Goal: Transaction & Acquisition: Download file/media

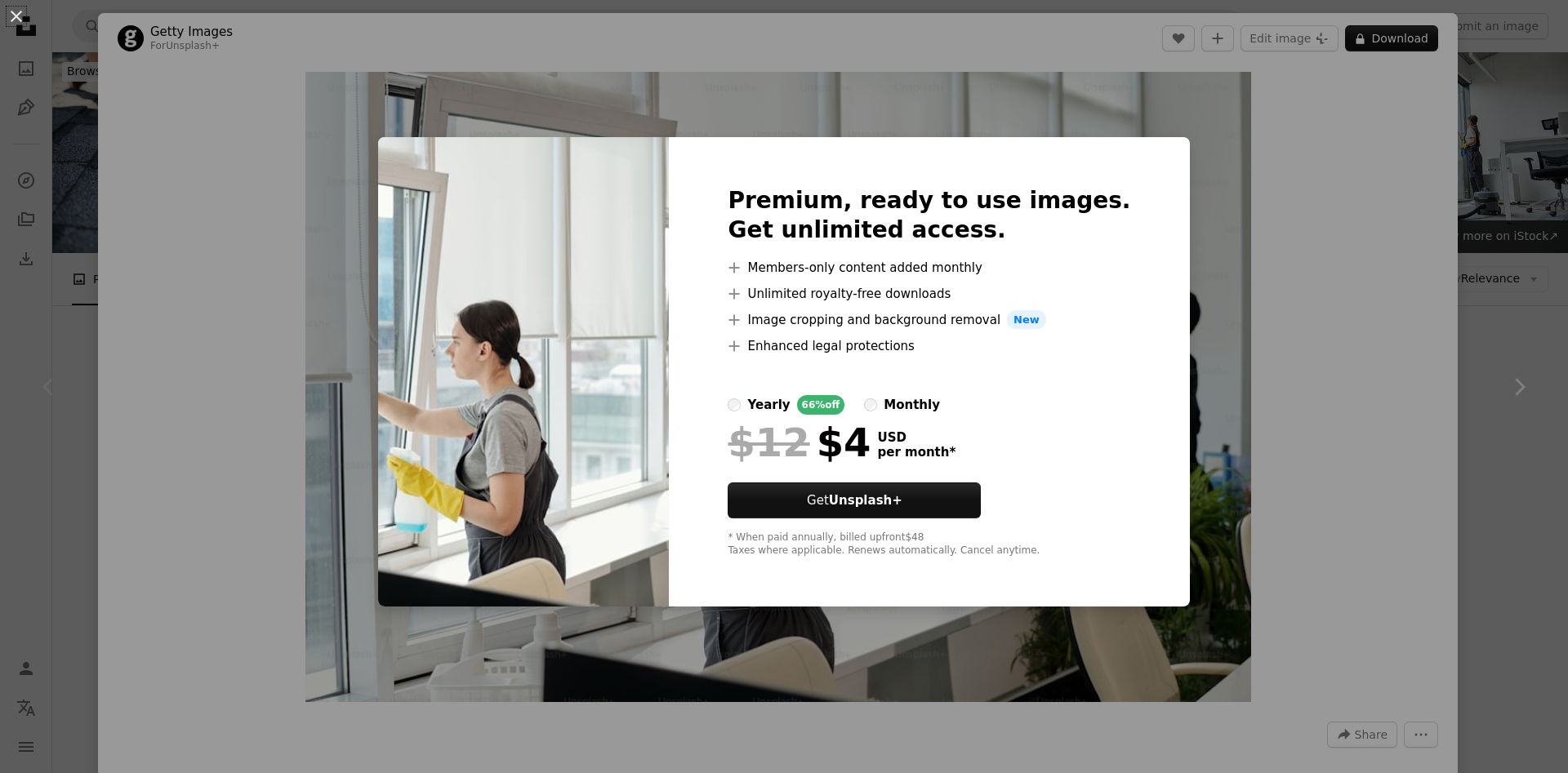
click at [1207, 328] on div "An X shape Premium, ready to use images. Get unlimited access. A plus sign Memb…" at bounding box center [784, 386] width 1568 height 773
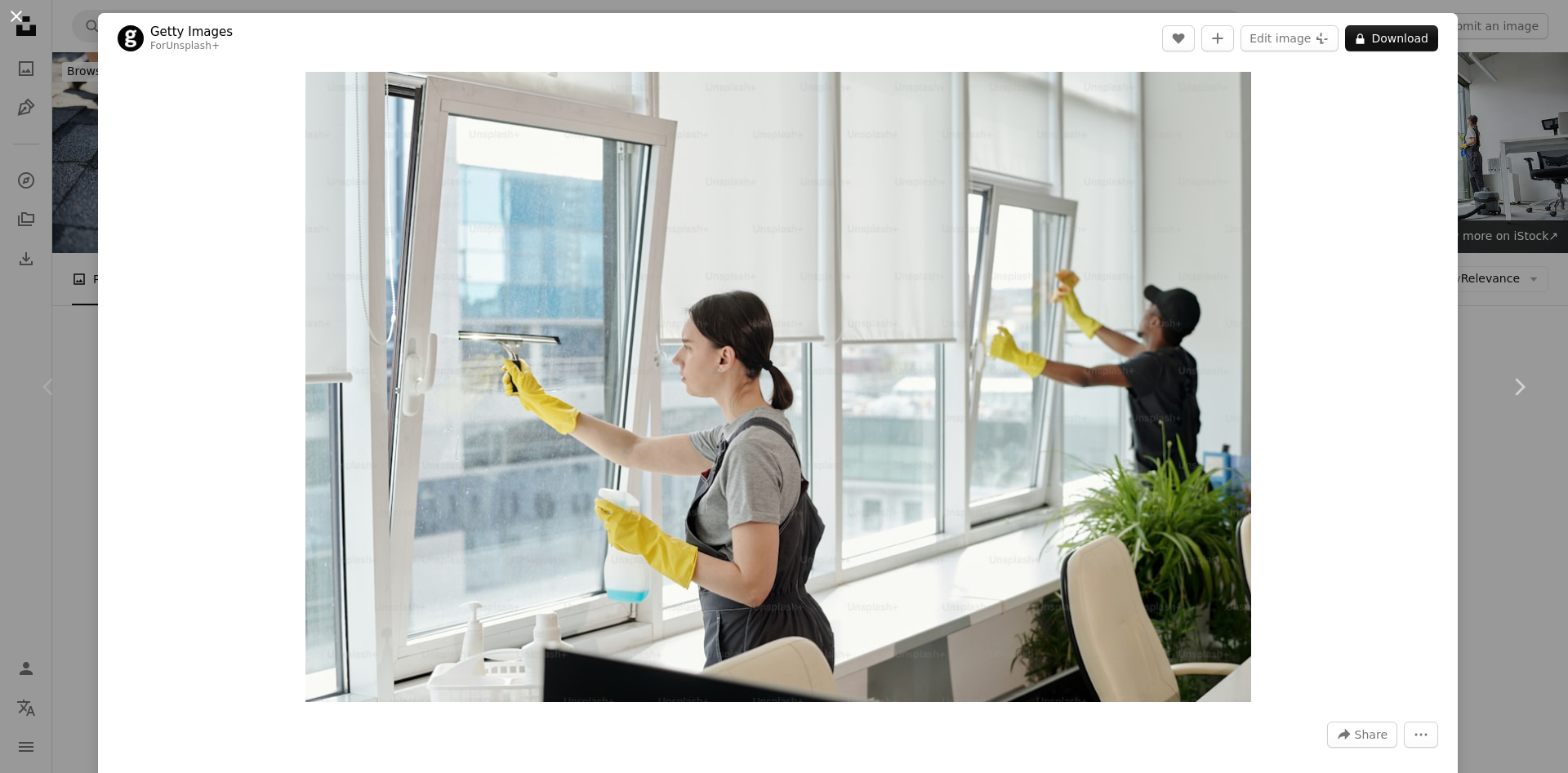
click at [26, 18] on button "An X shape" at bounding box center [16, 16] width 19 height 19
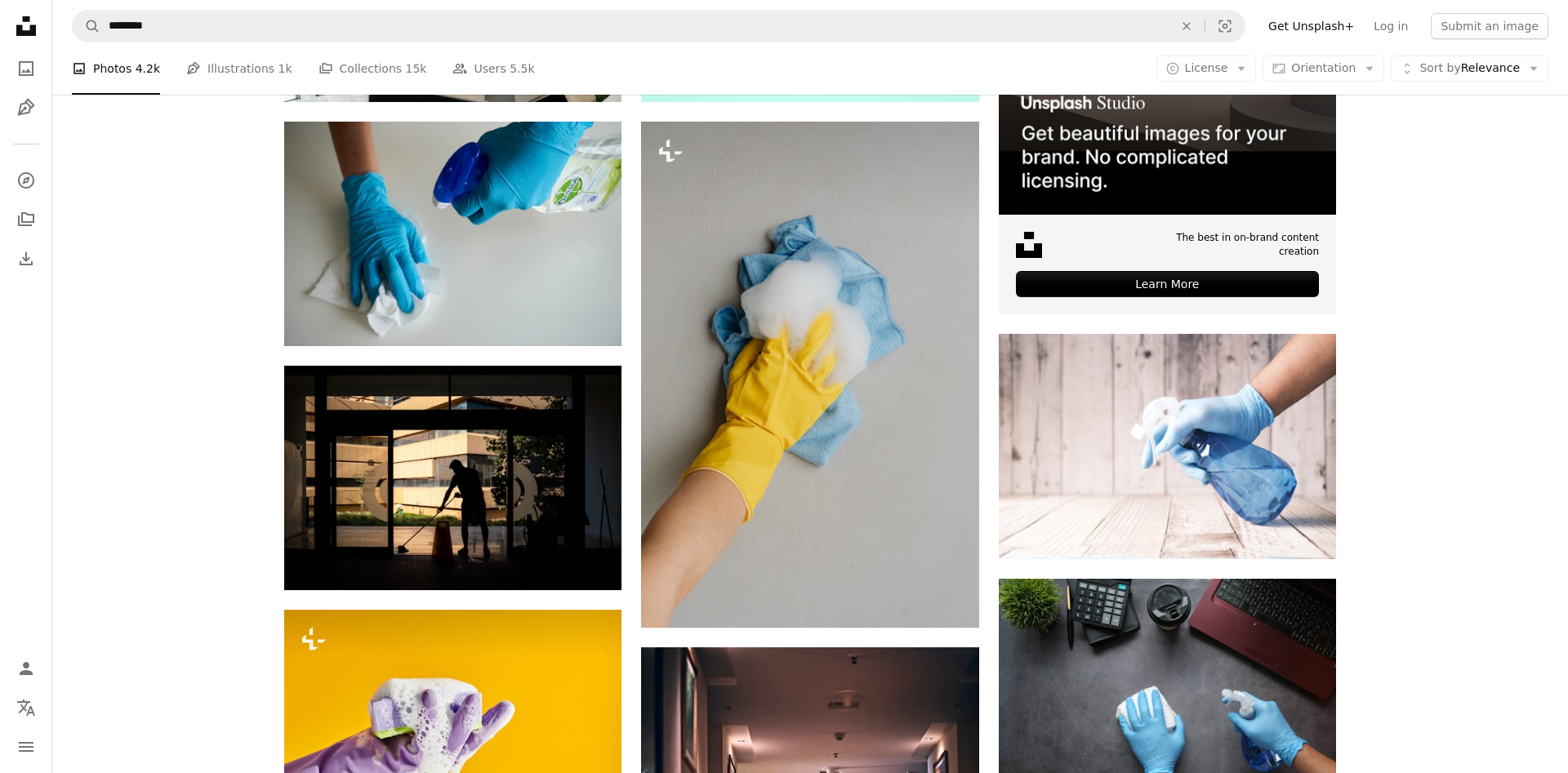
scroll to position [612, 0]
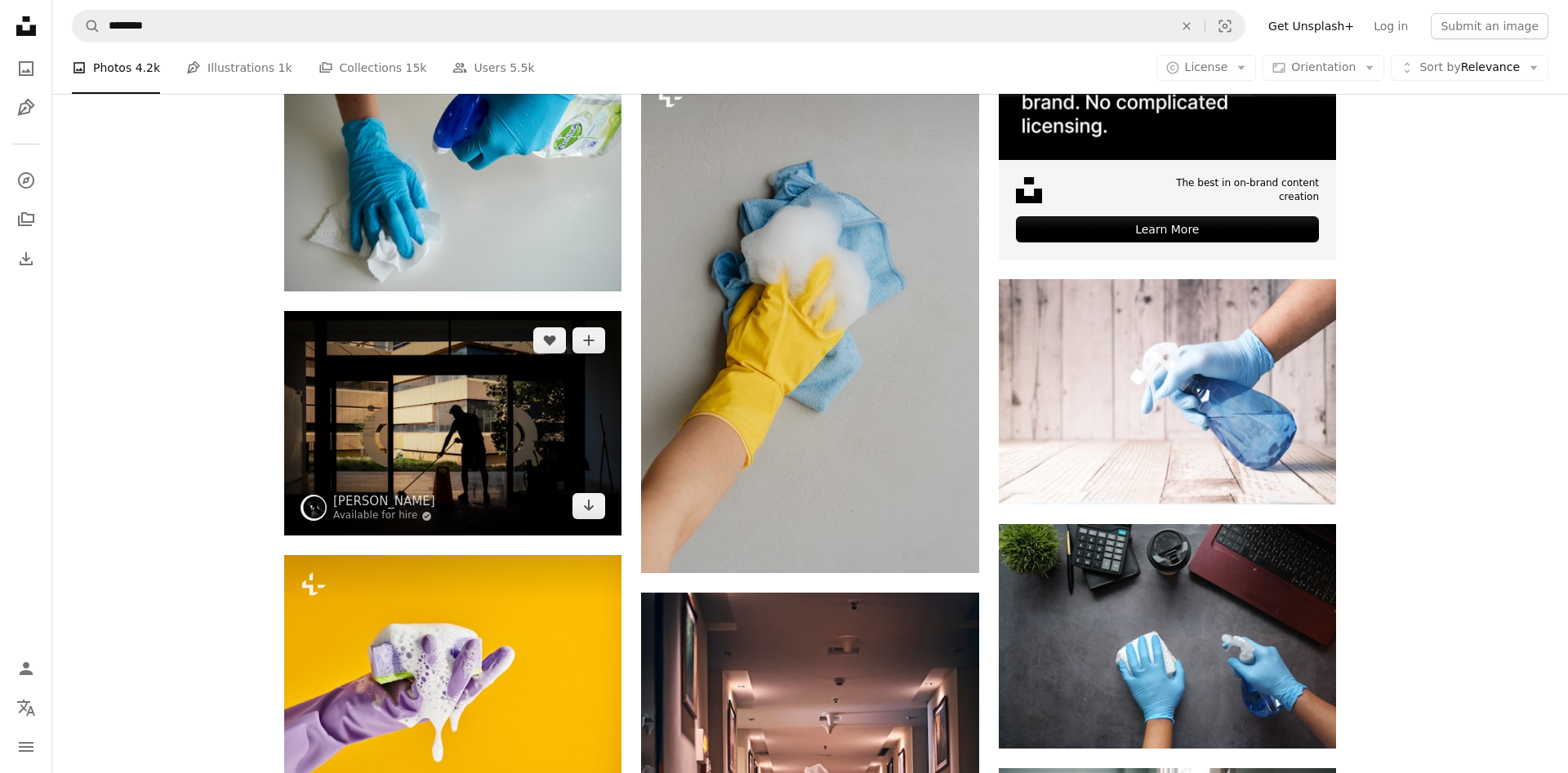
click at [484, 409] on img at bounding box center [453, 423] width 337 height 224
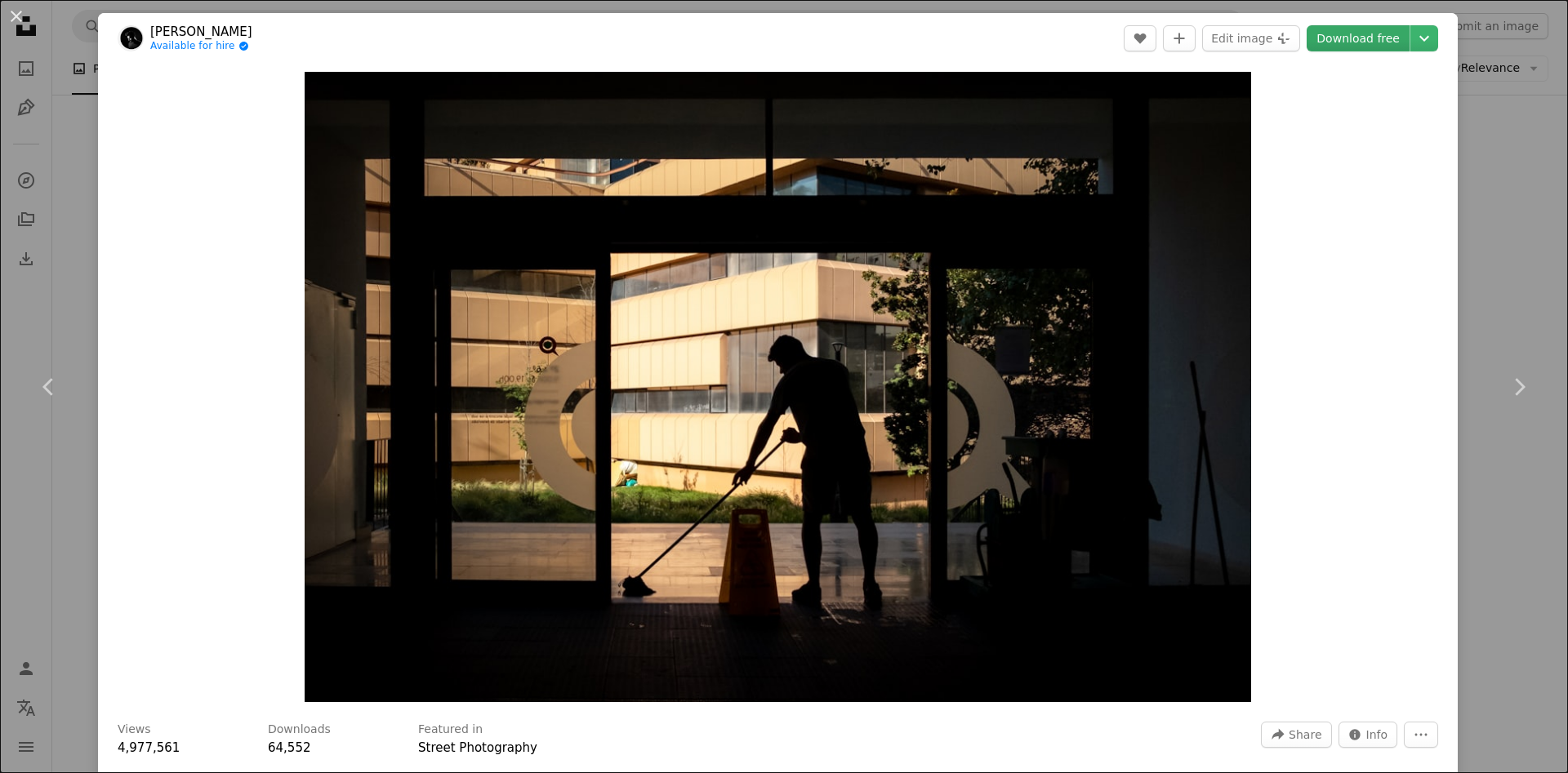
click at [1388, 35] on link "Download free" at bounding box center [1358, 39] width 103 height 26
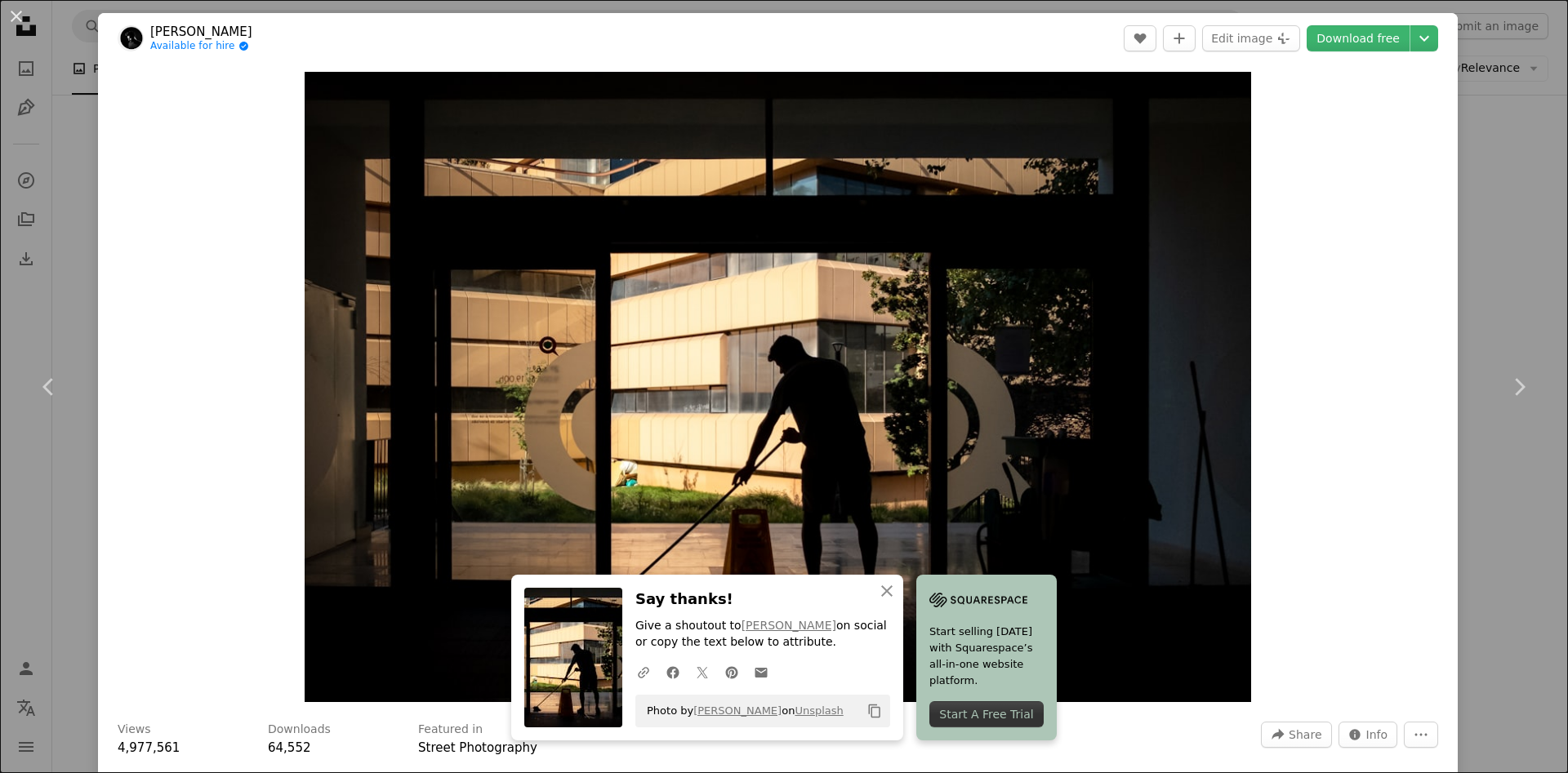
click at [1501, 140] on div "An X shape Chevron left Chevron right An X shape Close Say thanks! Give a shout…" at bounding box center [784, 386] width 1568 height 773
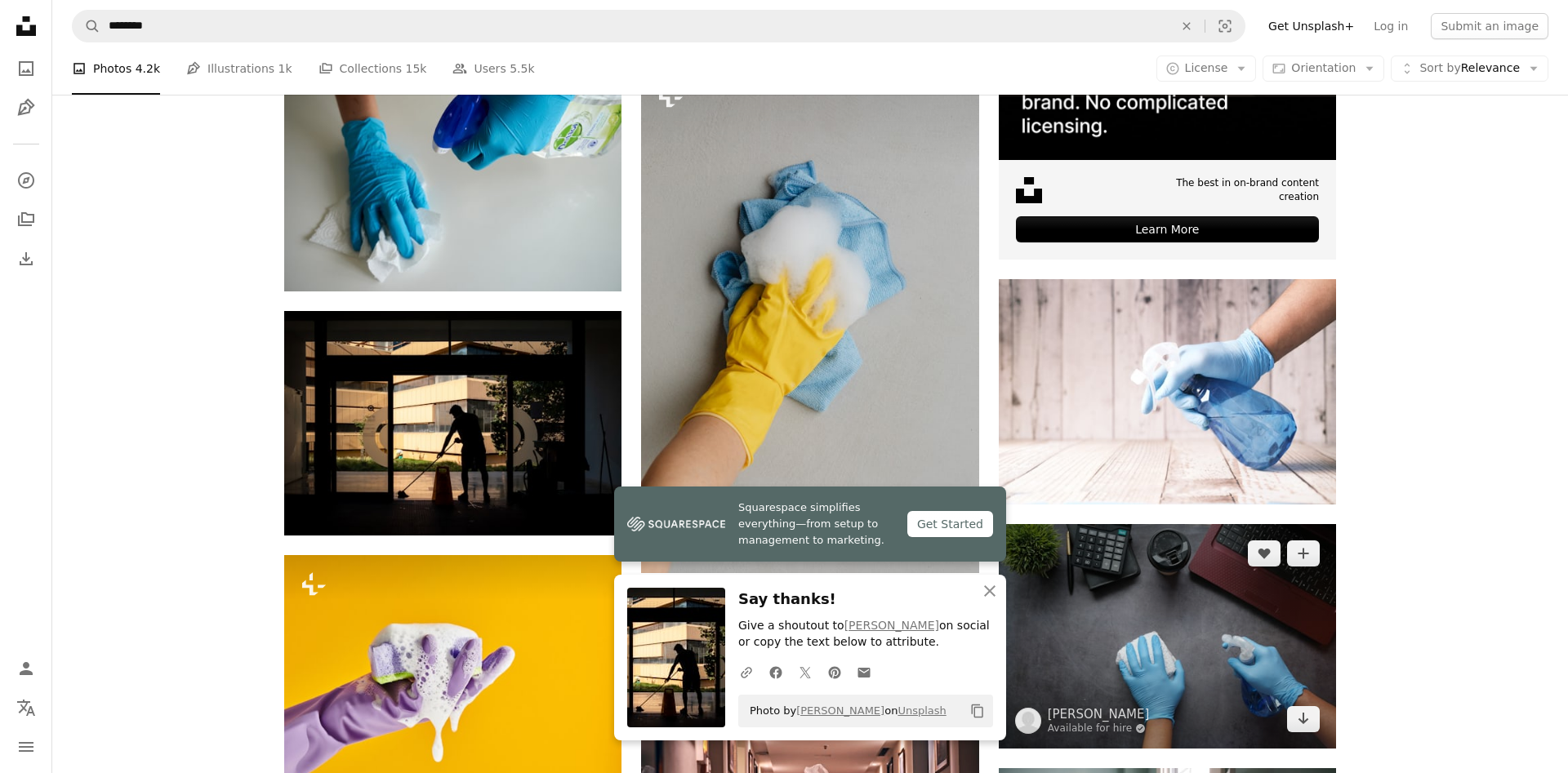
click at [1194, 605] on img at bounding box center [1167, 636] width 337 height 224
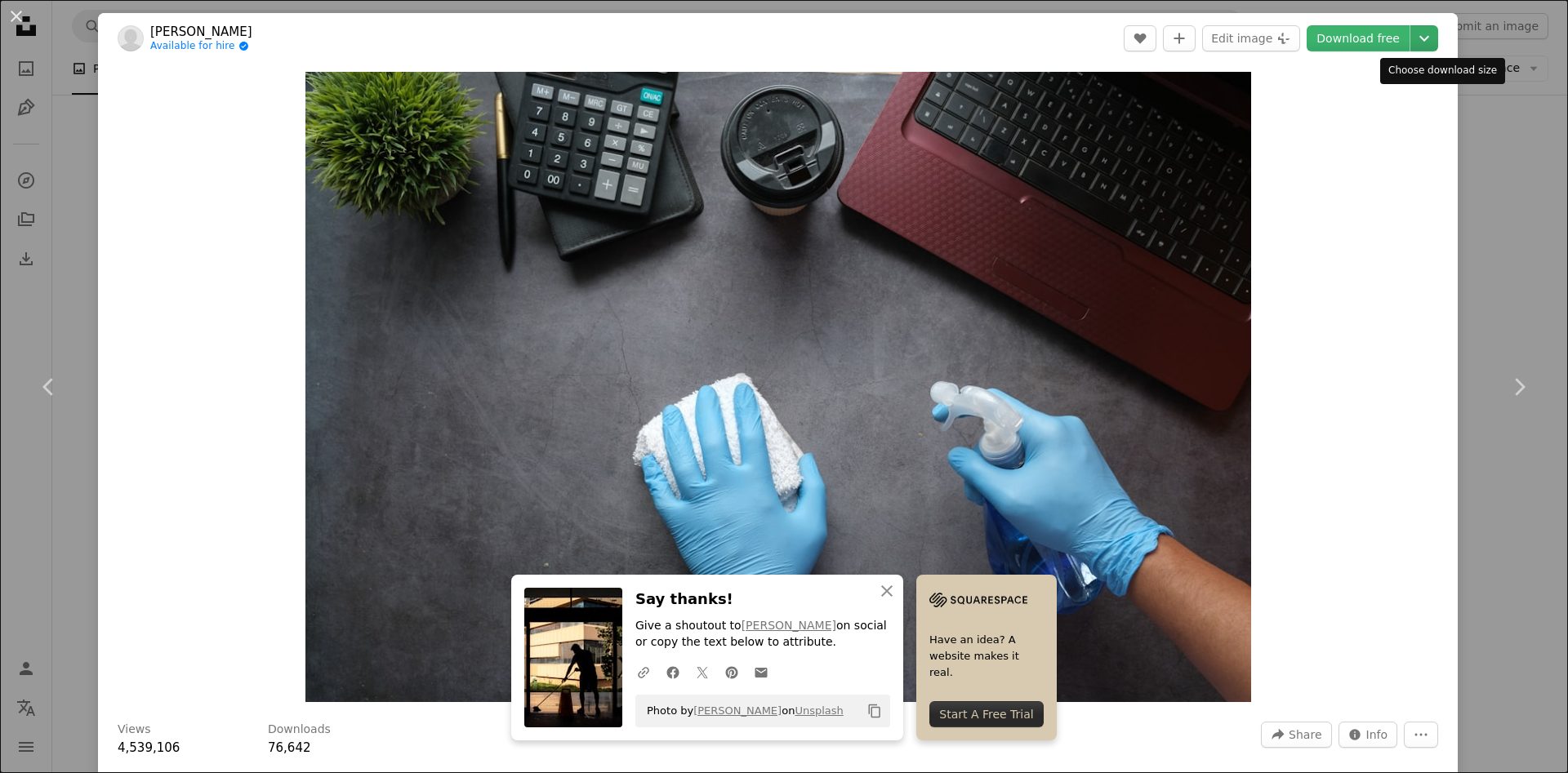
click at [1435, 47] on icon "Chevron down" at bounding box center [1424, 38] width 26 height 19
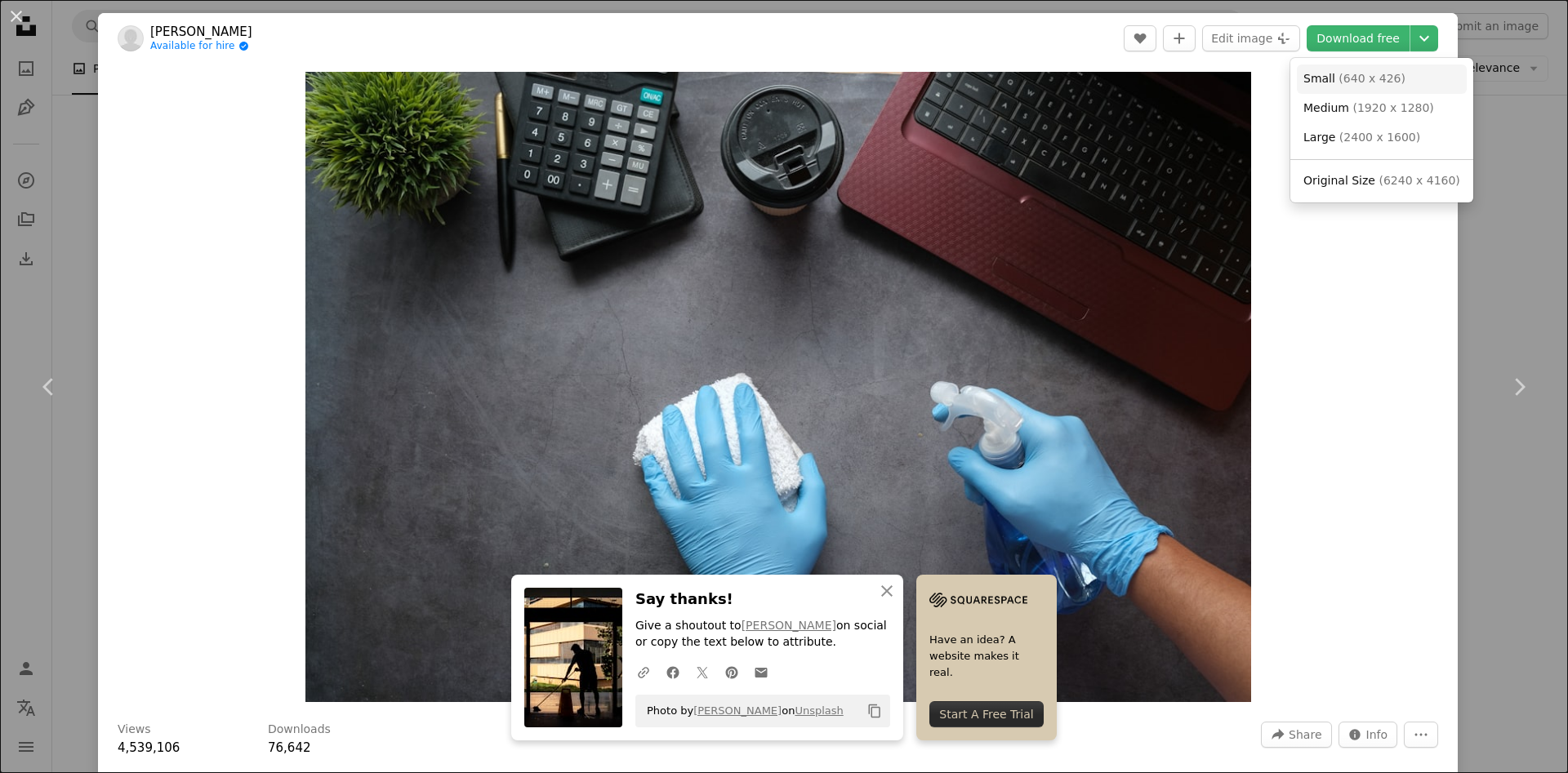
click at [1370, 83] on span "( 640 x 426 )" at bounding box center [1372, 78] width 67 height 13
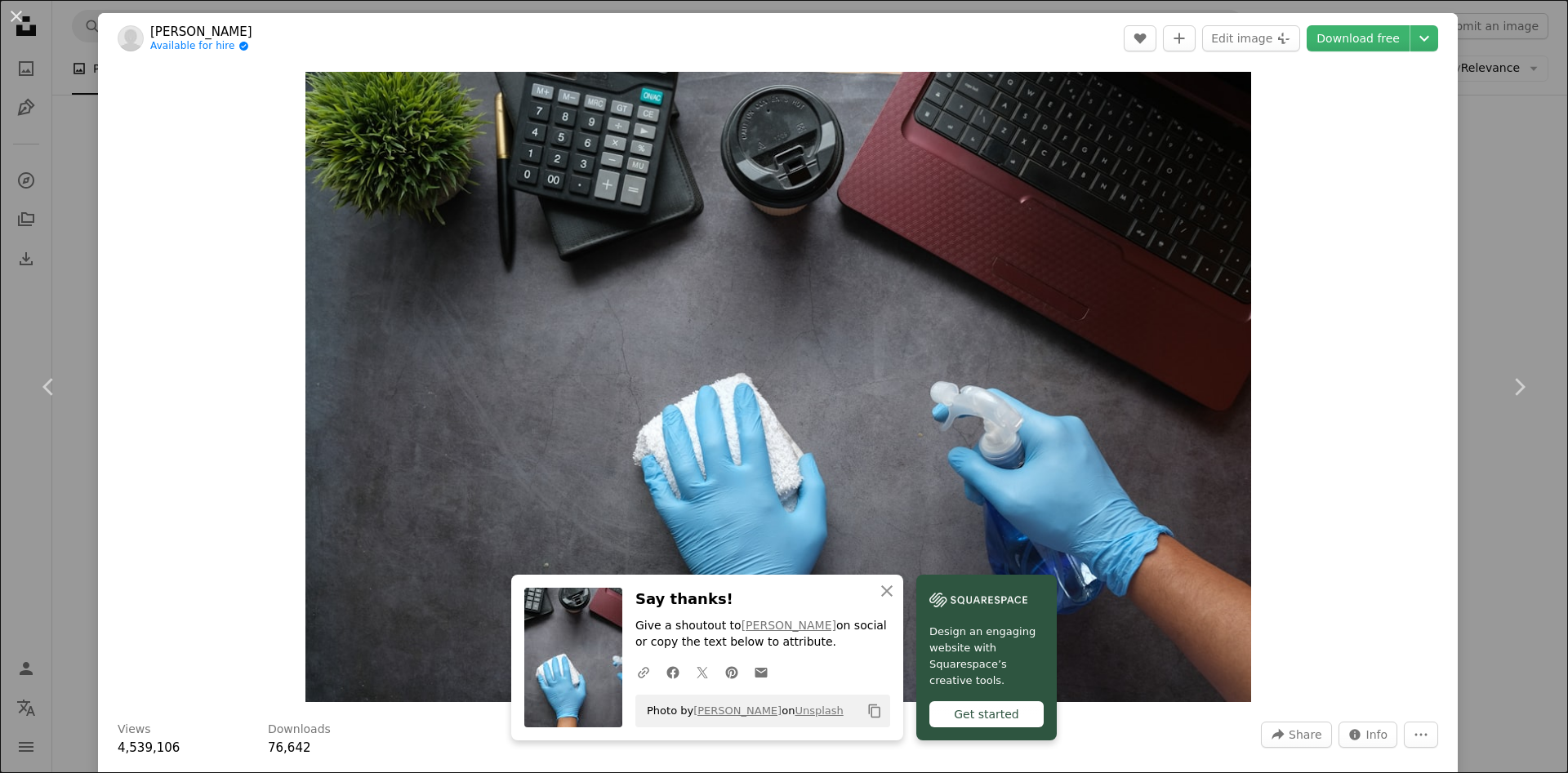
click at [1514, 219] on div "An X shape Chevron left Chevron right An X shape Close Say thanks! Give a shout…" at bounding box center [784, 386] width 1568 height 773
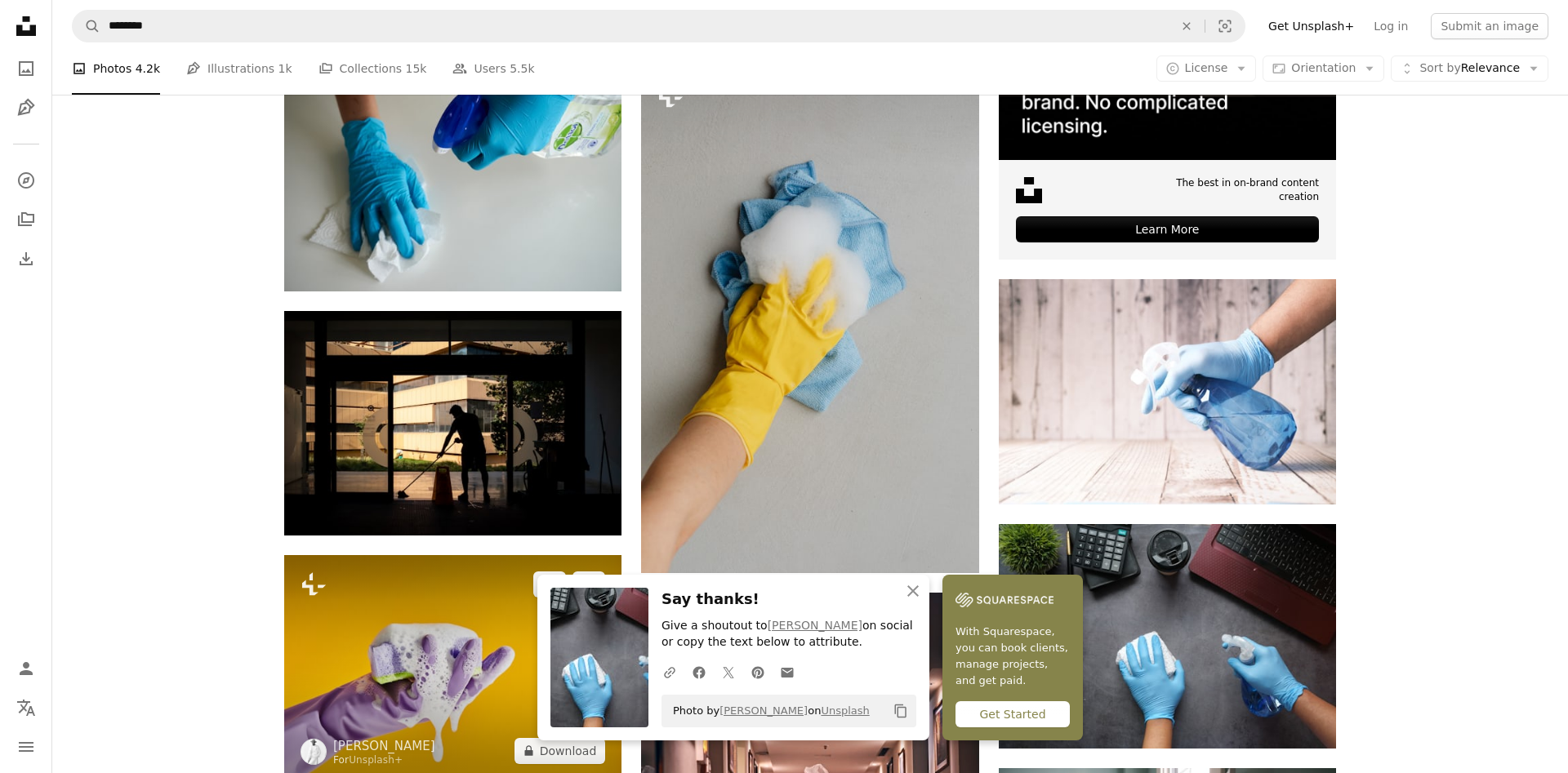
click at [484, 643] on img at bounding box center [453, 667] width 337 height 224
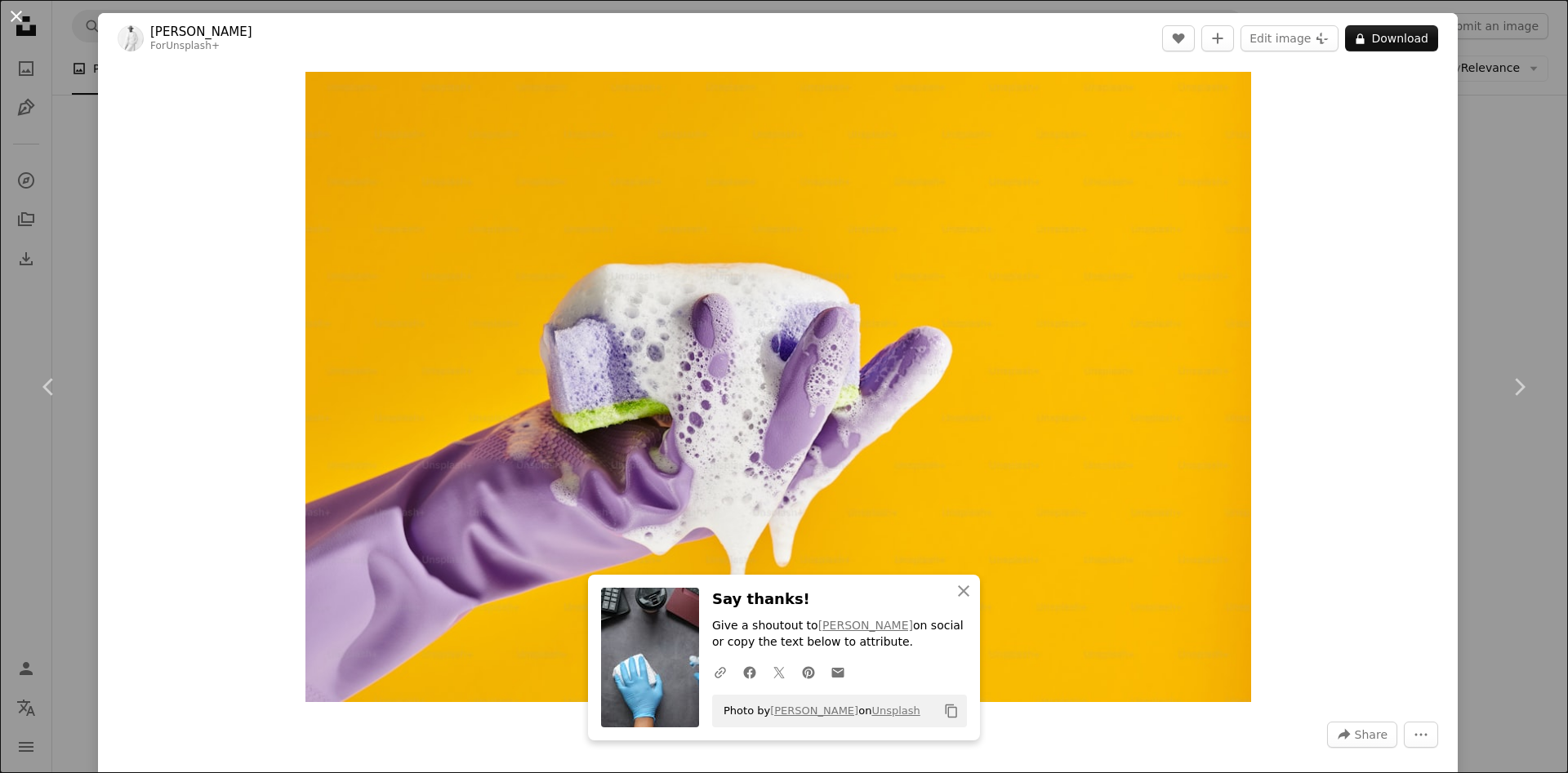
click at [17, 16] on button "An X shape" at bounding box center [16, 16] width 19 height 19
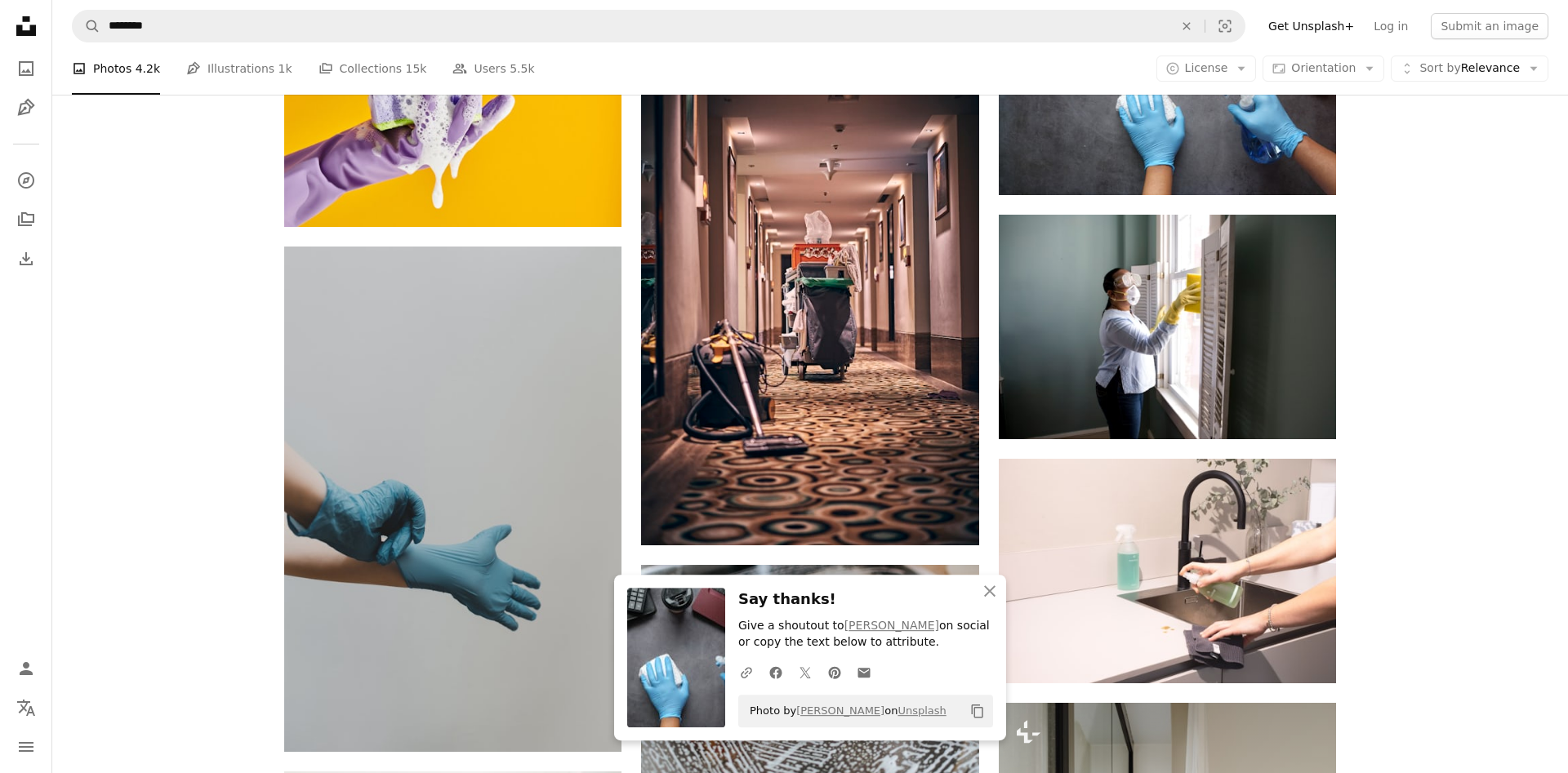
scroll to position [1169, 0]
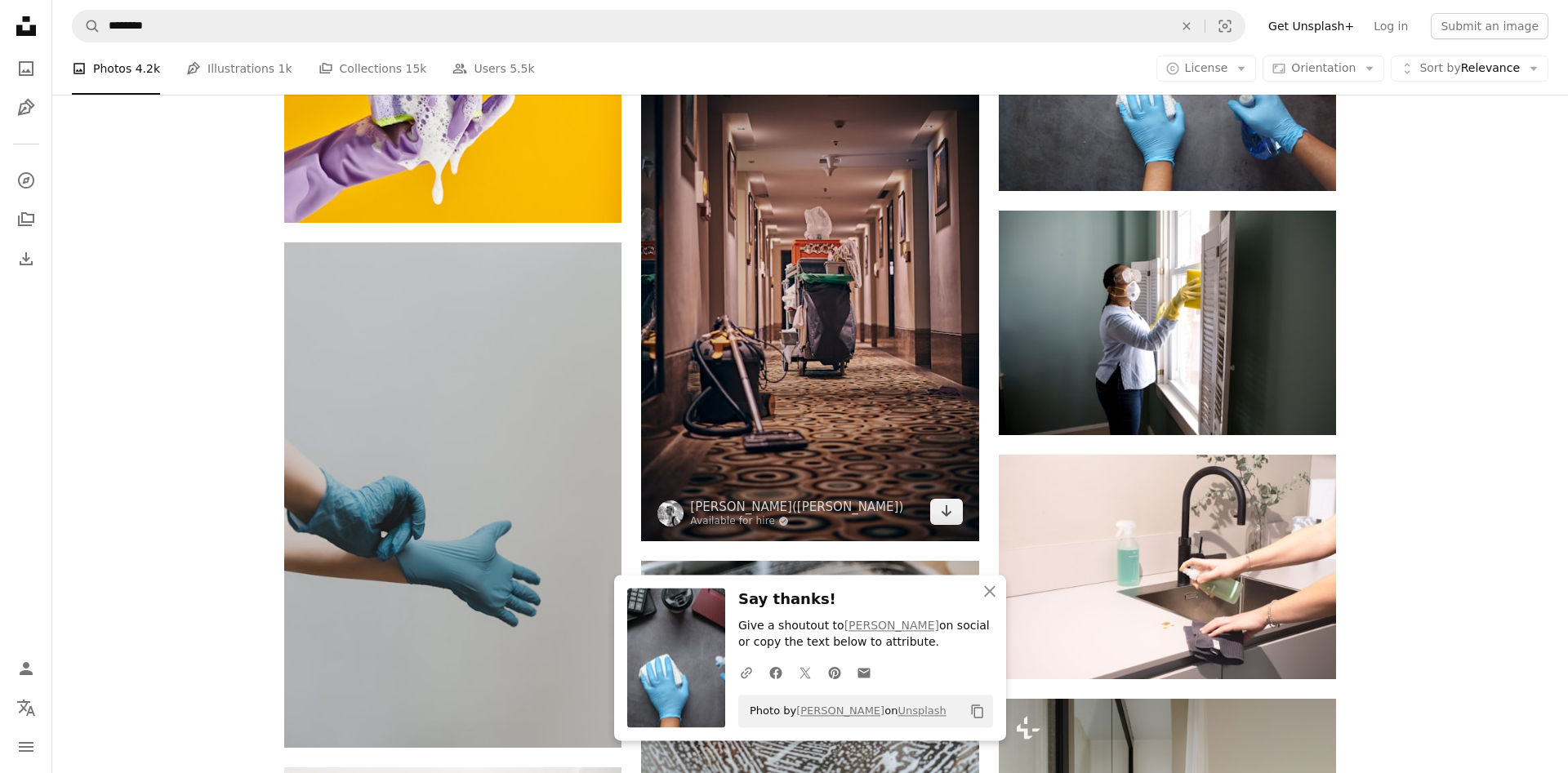
click at [875, 360] on img at bounding box center [810, 288] width 337 height 506
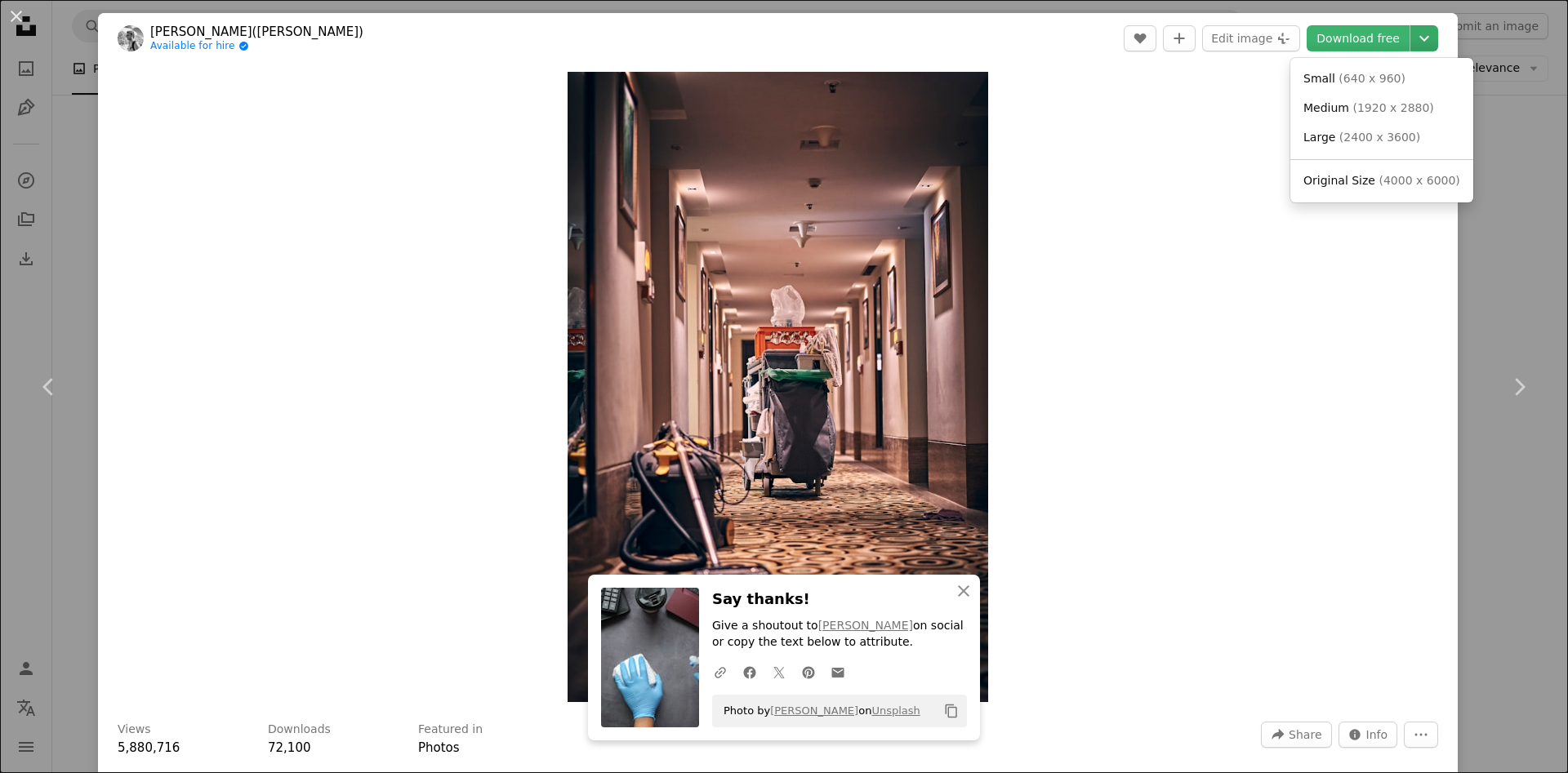
click at [1436, 44] on icon "Chevron down" at bounding box center [1424, 38] width 26 height 19
click at [1381, 85] on span "( 640 x 960 )" at bounding box center [1372, 78] width 67 height 13
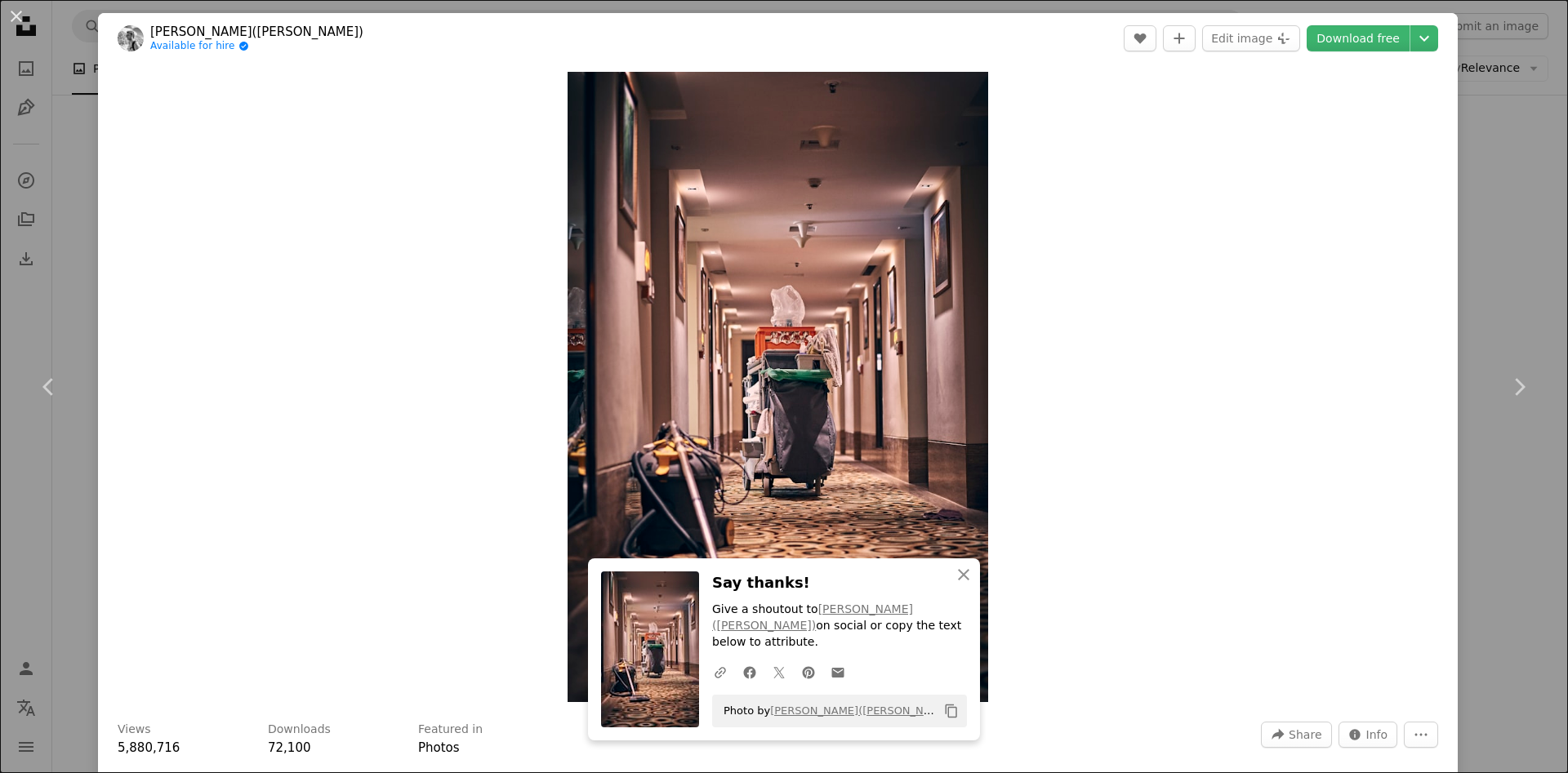
click at [1531, 281] on div "An X shape Chevron left Chevron right An X shape Close Say thanks! Give a shout…" at bounding box center [784, 386] width 1568 height 773
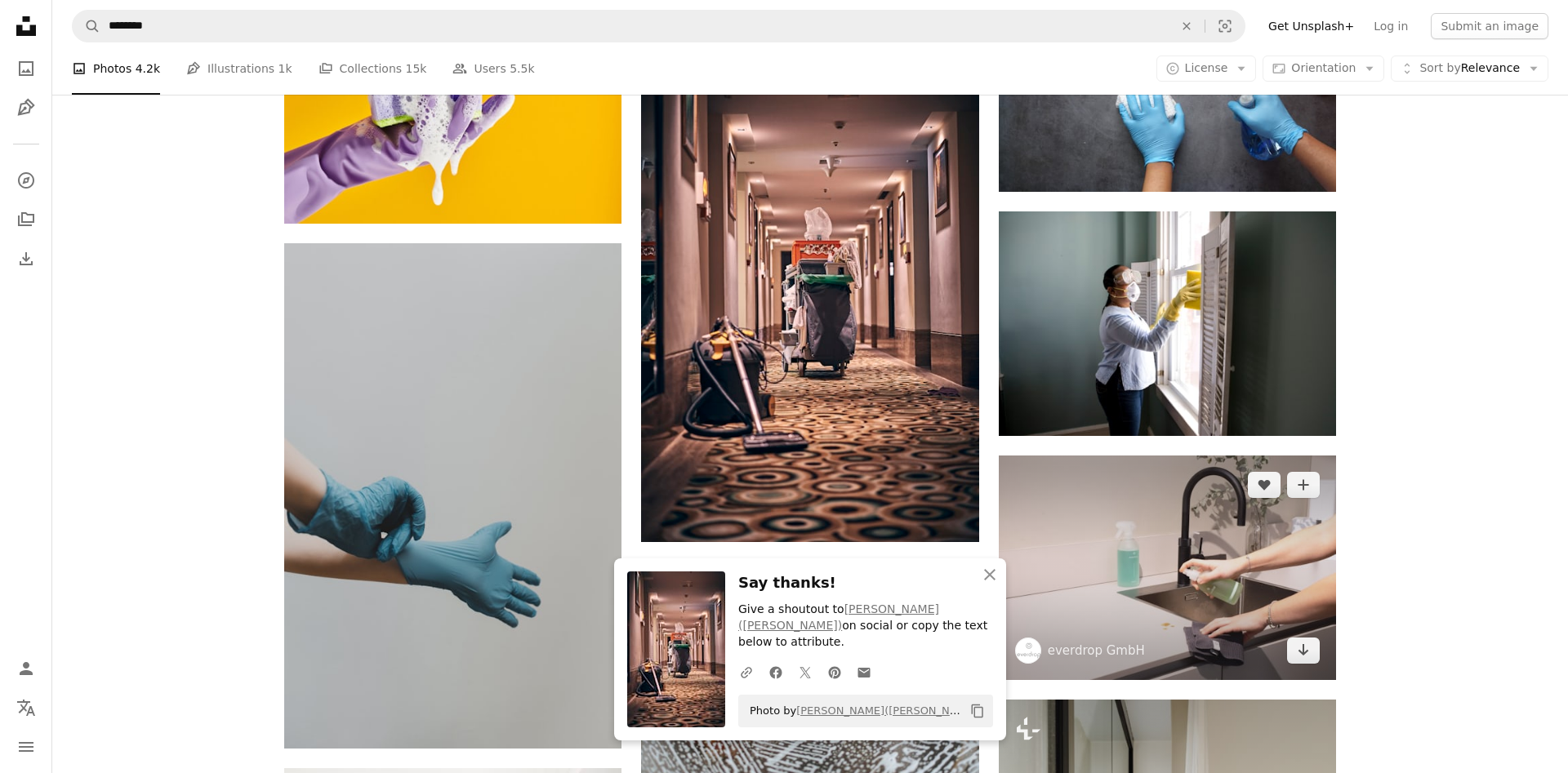
click at [1247, 559] on img at bounding box center [1167, 567] width 337 height 224
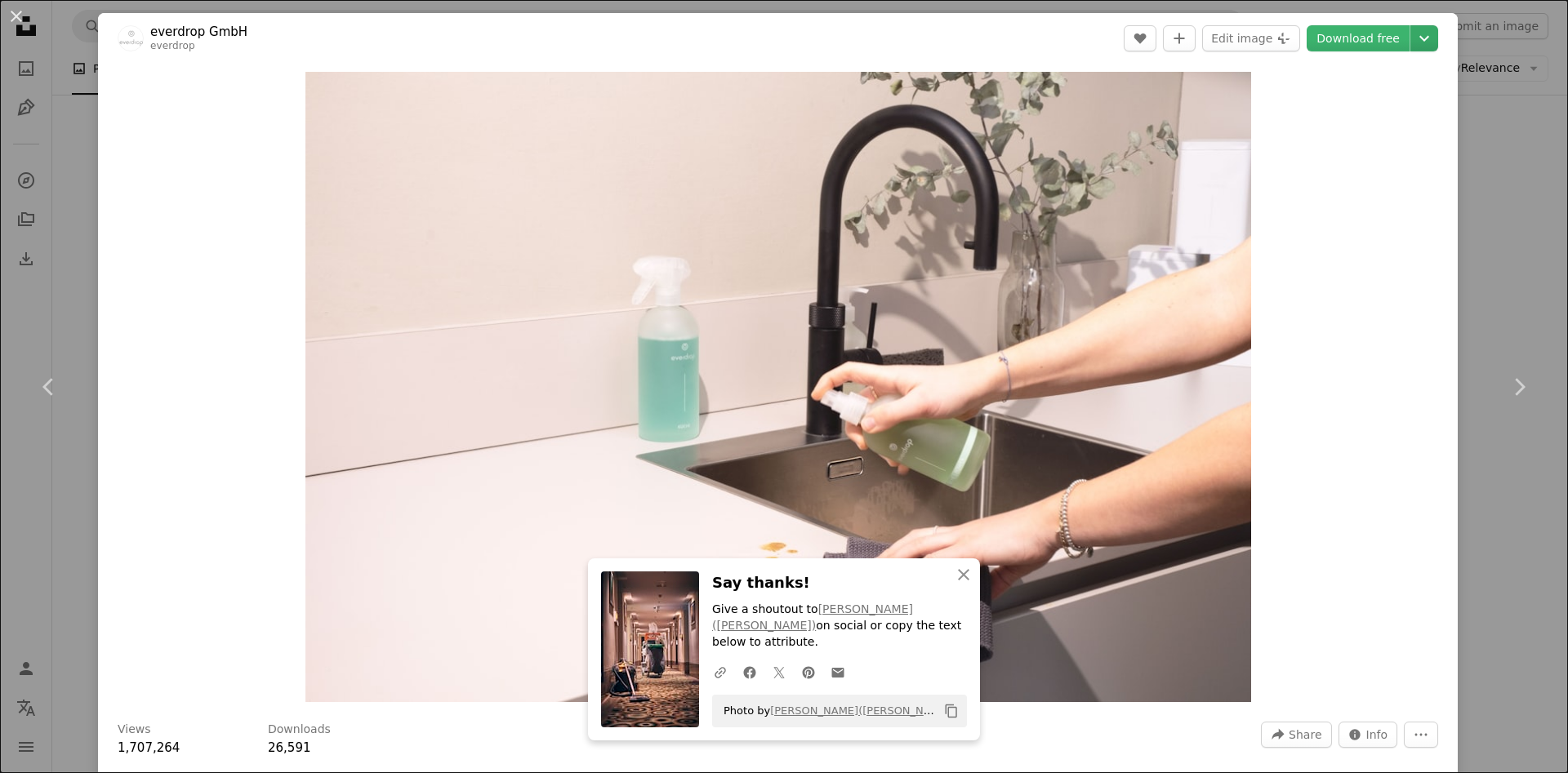
click at [1432, 42] on icon "Chevron down" at bounding box center [1424, 38] width 26 height 19
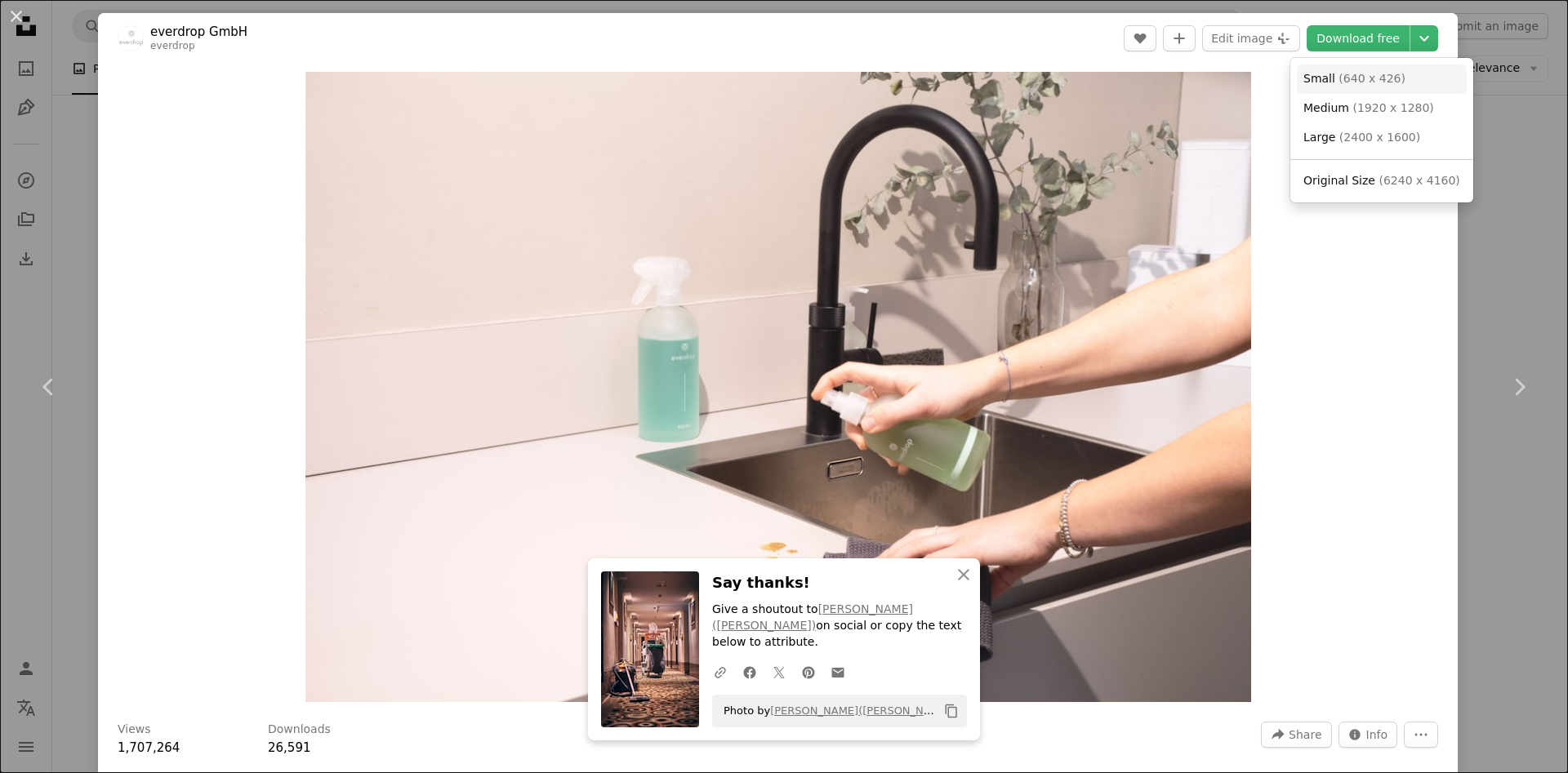
click at [1391, 85] on link "Small ( 640 x 426 )" at bounding box center [1382, 79] width 170 height 29
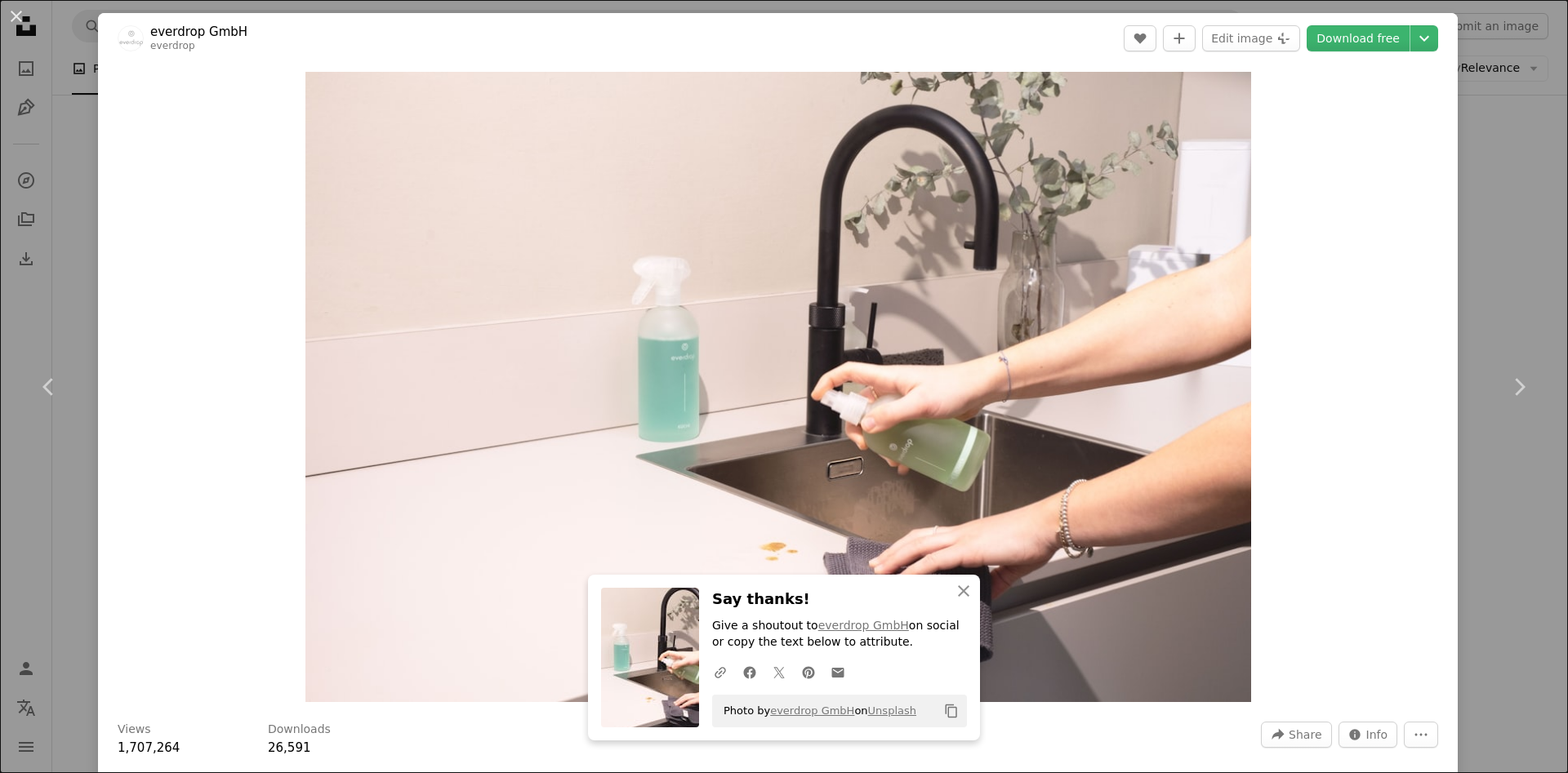
click at [1529, 273] on div "An X shape Chevron left Chevron right An X shape Close Say thanks! Give a shout…" at bounding box center [784, 386] width 1568 height 773
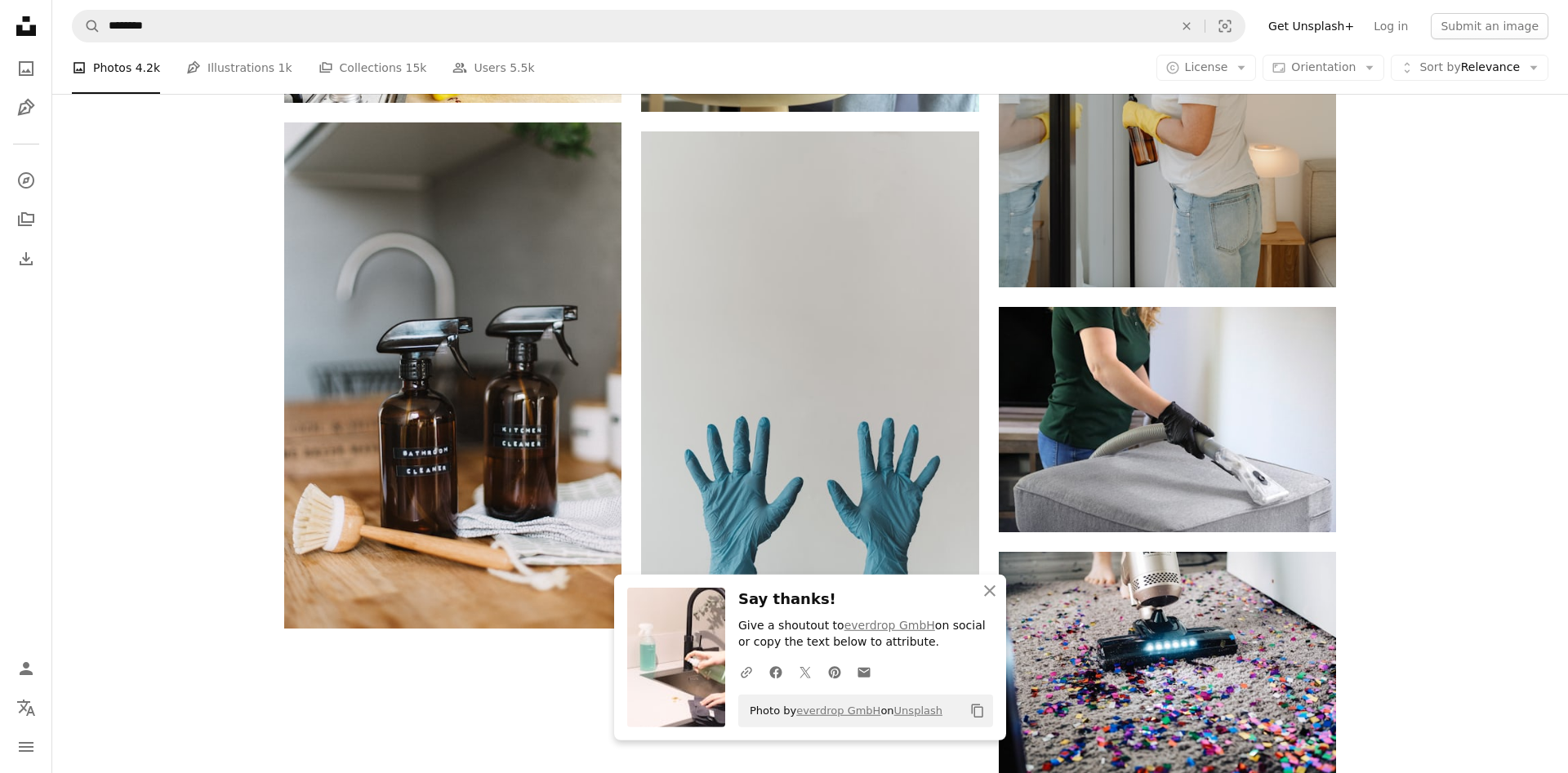
scroll to position [2090, 0]
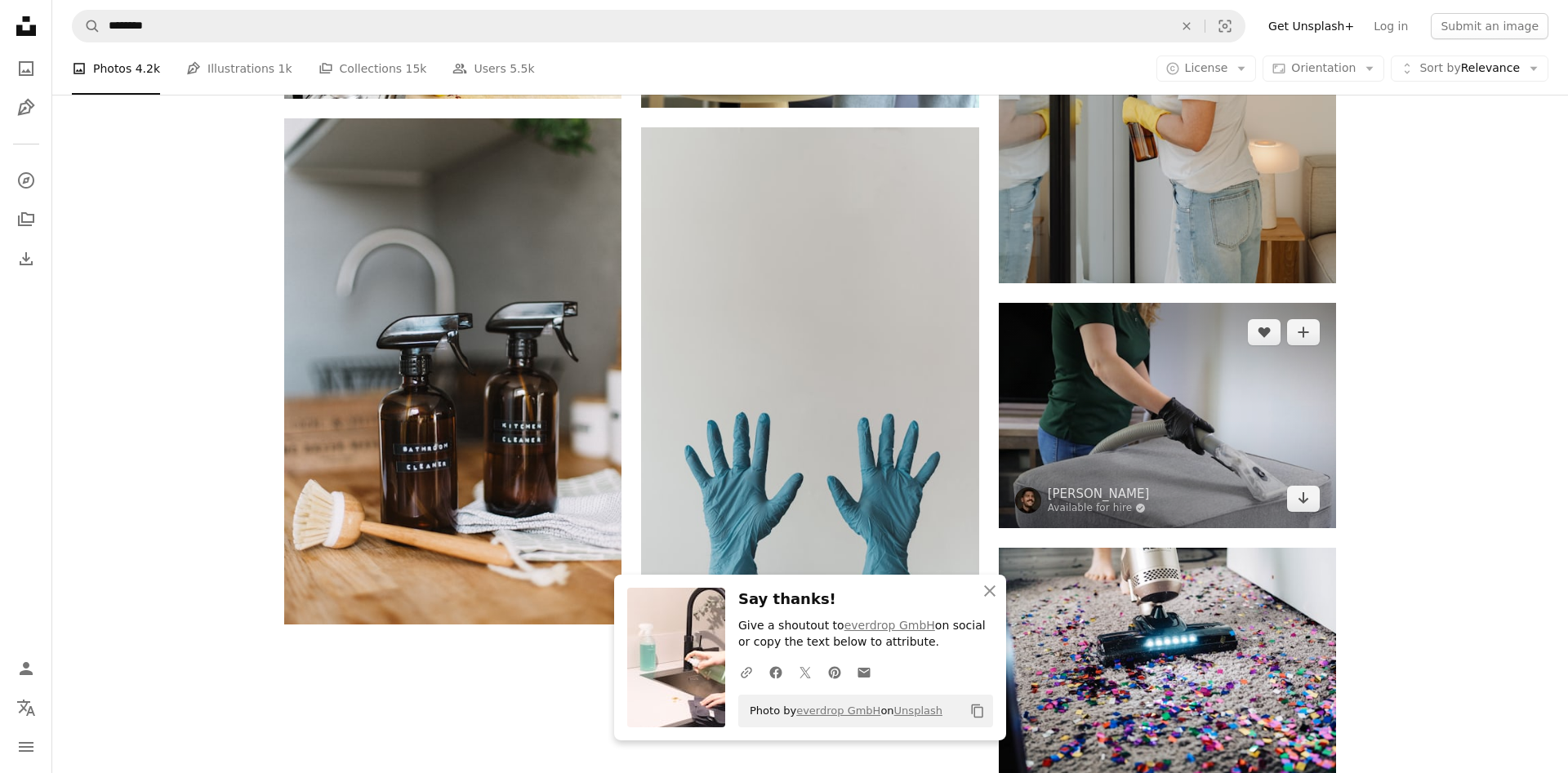
click at [1073, 424] on img at bounding box center [1167, 415] width 337 height 224
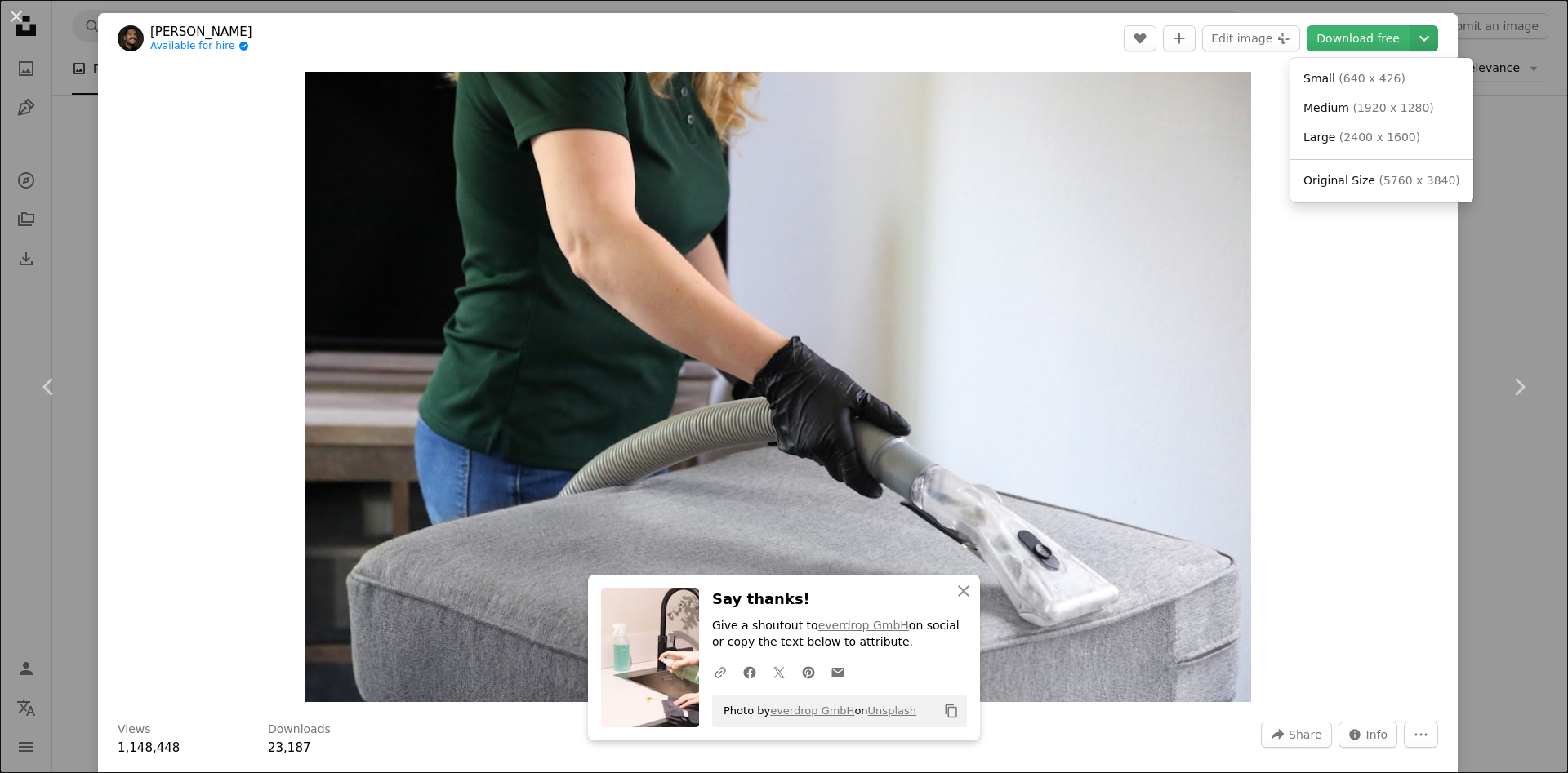
click at [1429, 41] on icon "Choose download size" at bounding box center [1423, 39] width 10 height 5
click at [1391, 82] on link "Small ( 640 x 426 )" at bounding box center [1382, 79] width 170 height 29
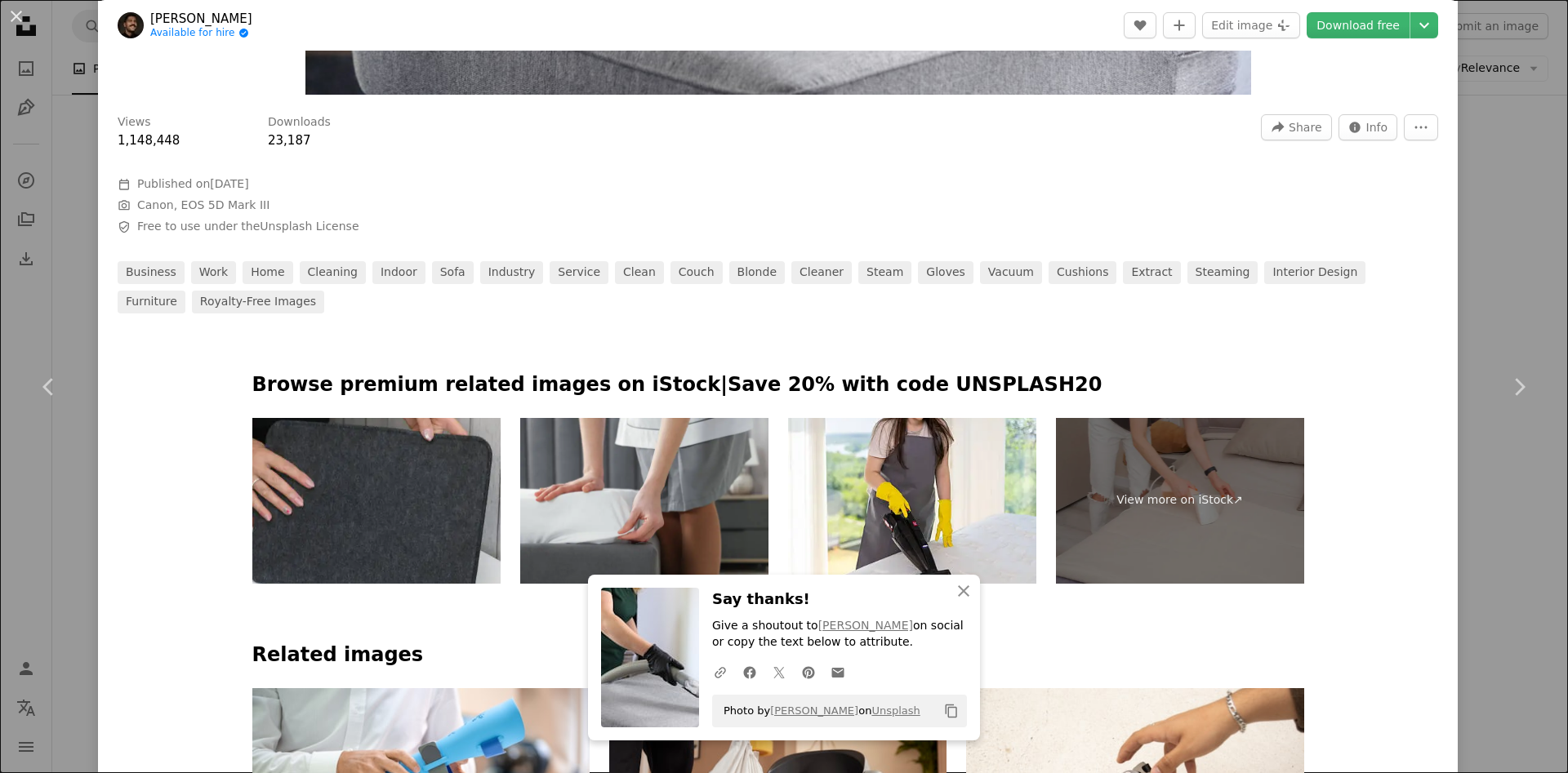
scroll to position [740, 0]
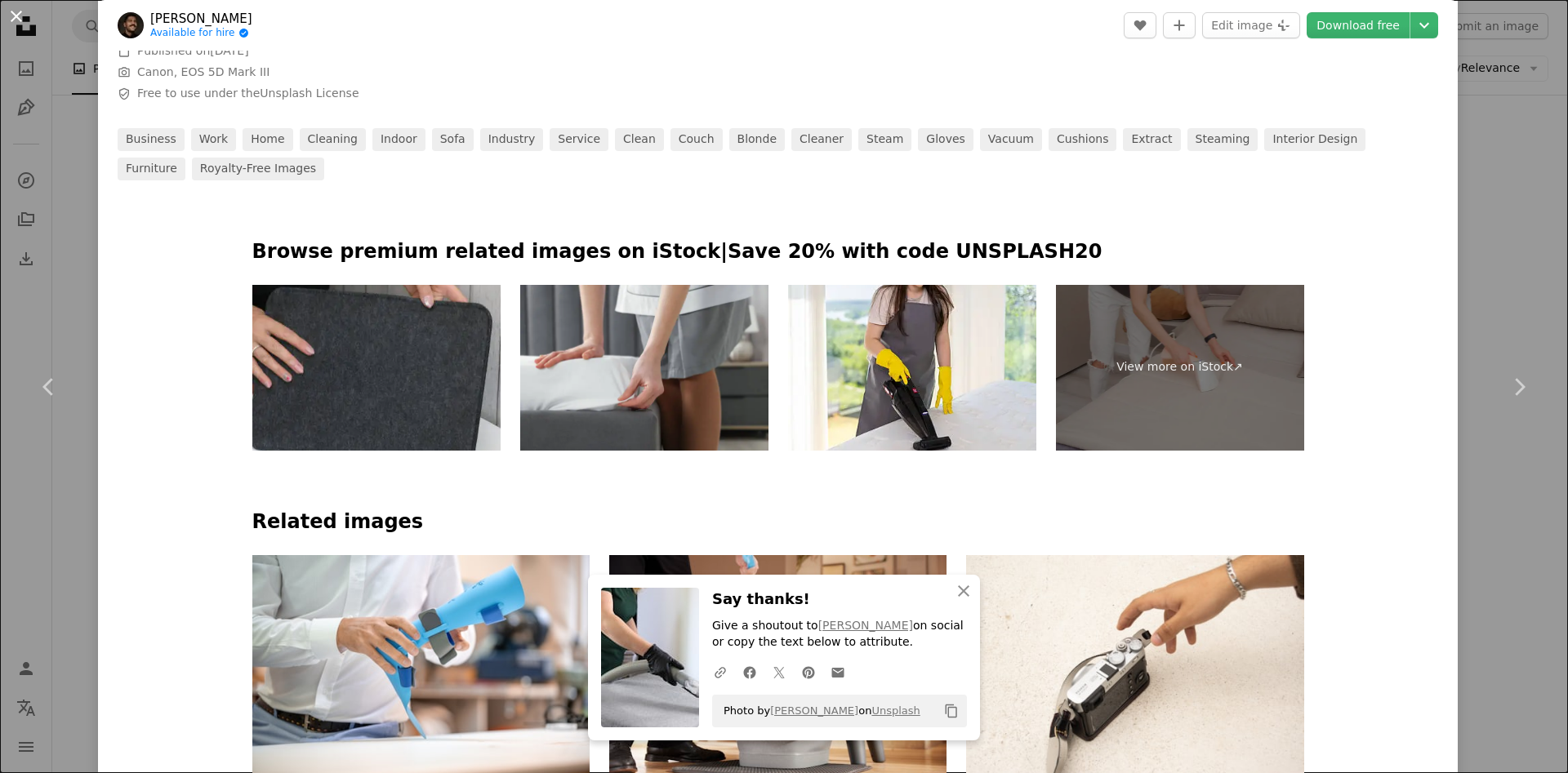
click at [14, 14] on button "An X shape" at bounding box center [16, 16] width 19 height 19
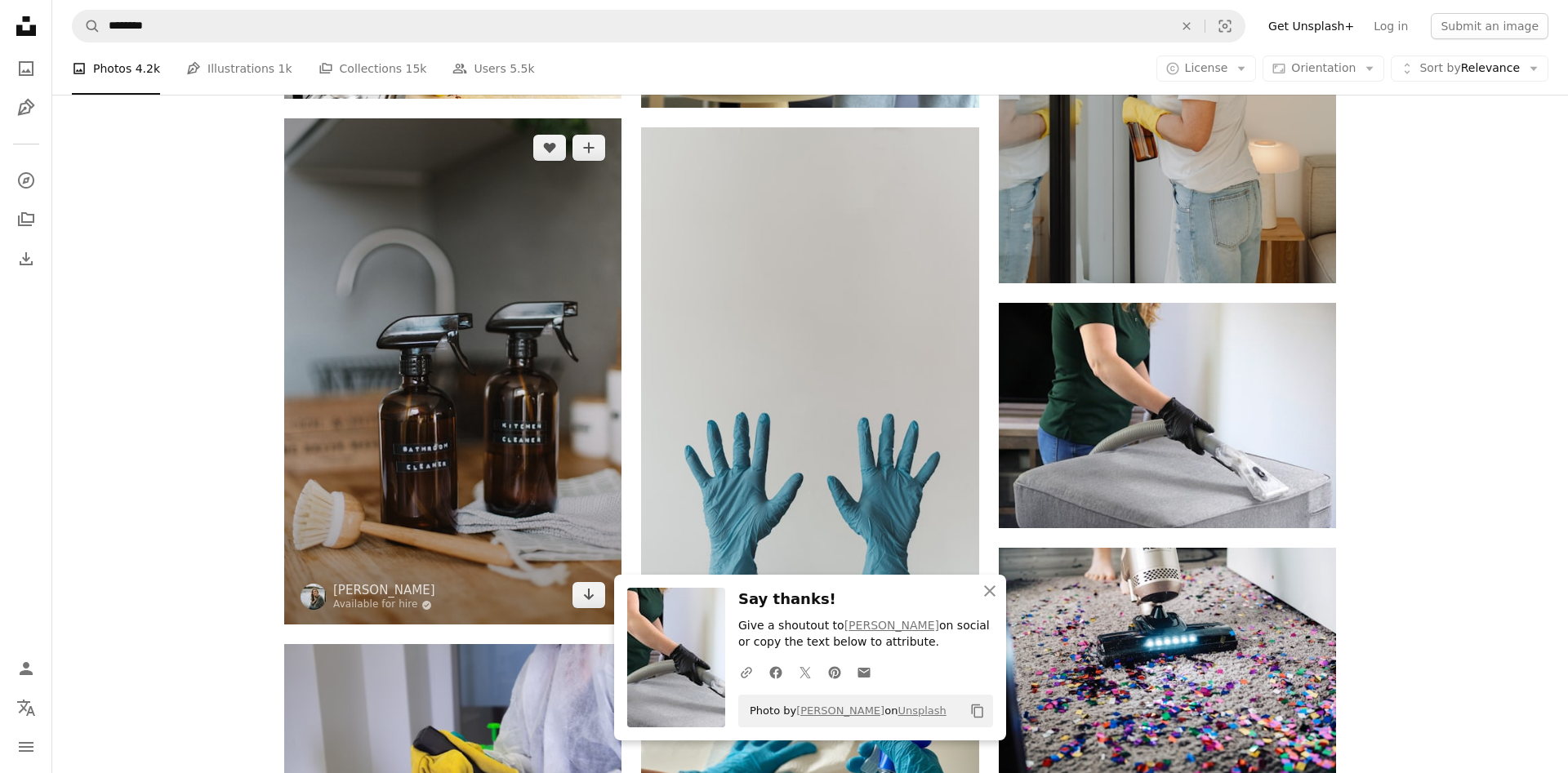
scroll to position [2091, 0]
click at [479, 327] on img at bounding box center [453, 370] width 337 height 506
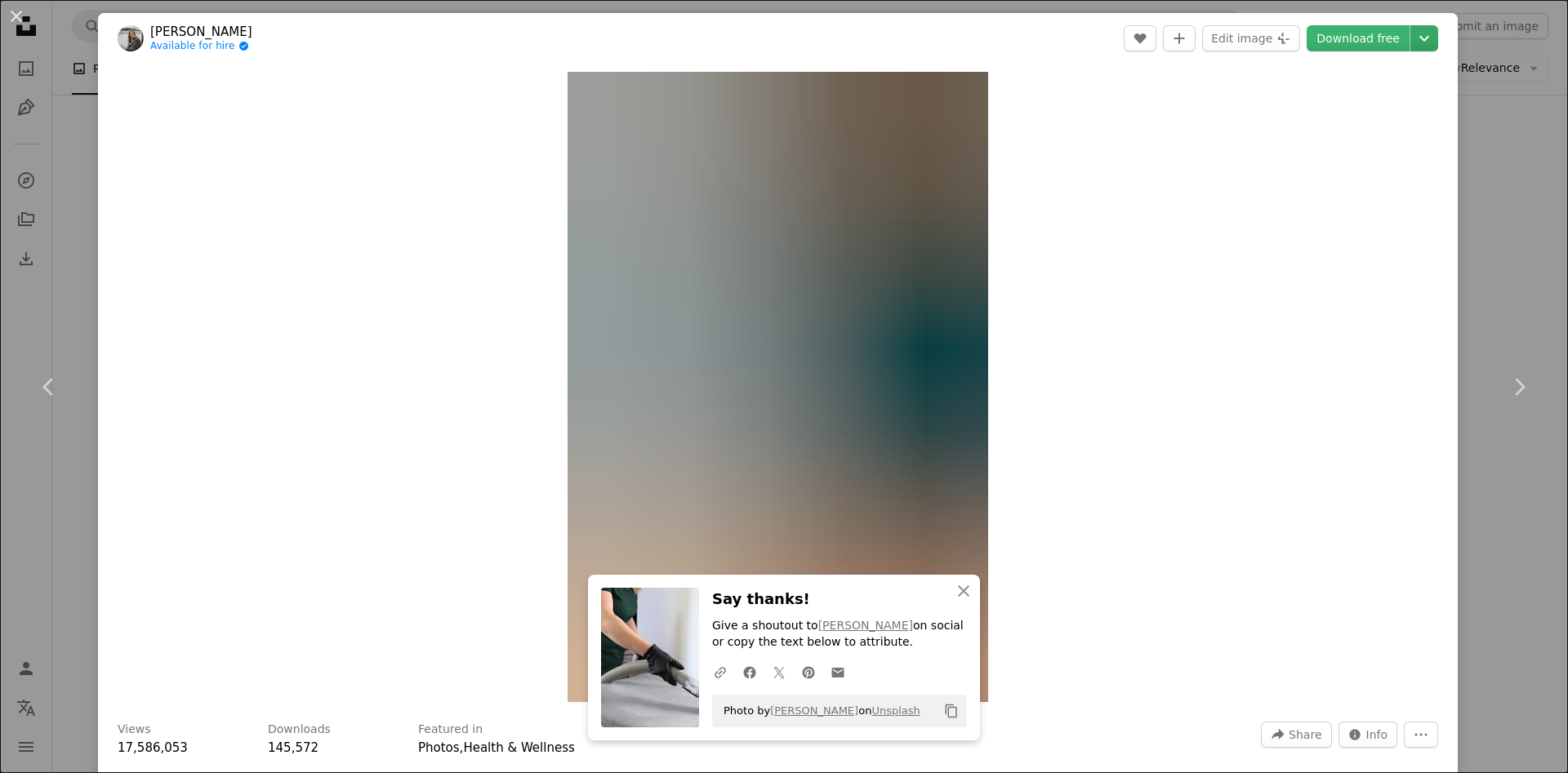
click at [1437, 43] on icon "Chevron down" at bounding box center [1424, 38] width 26 height 19
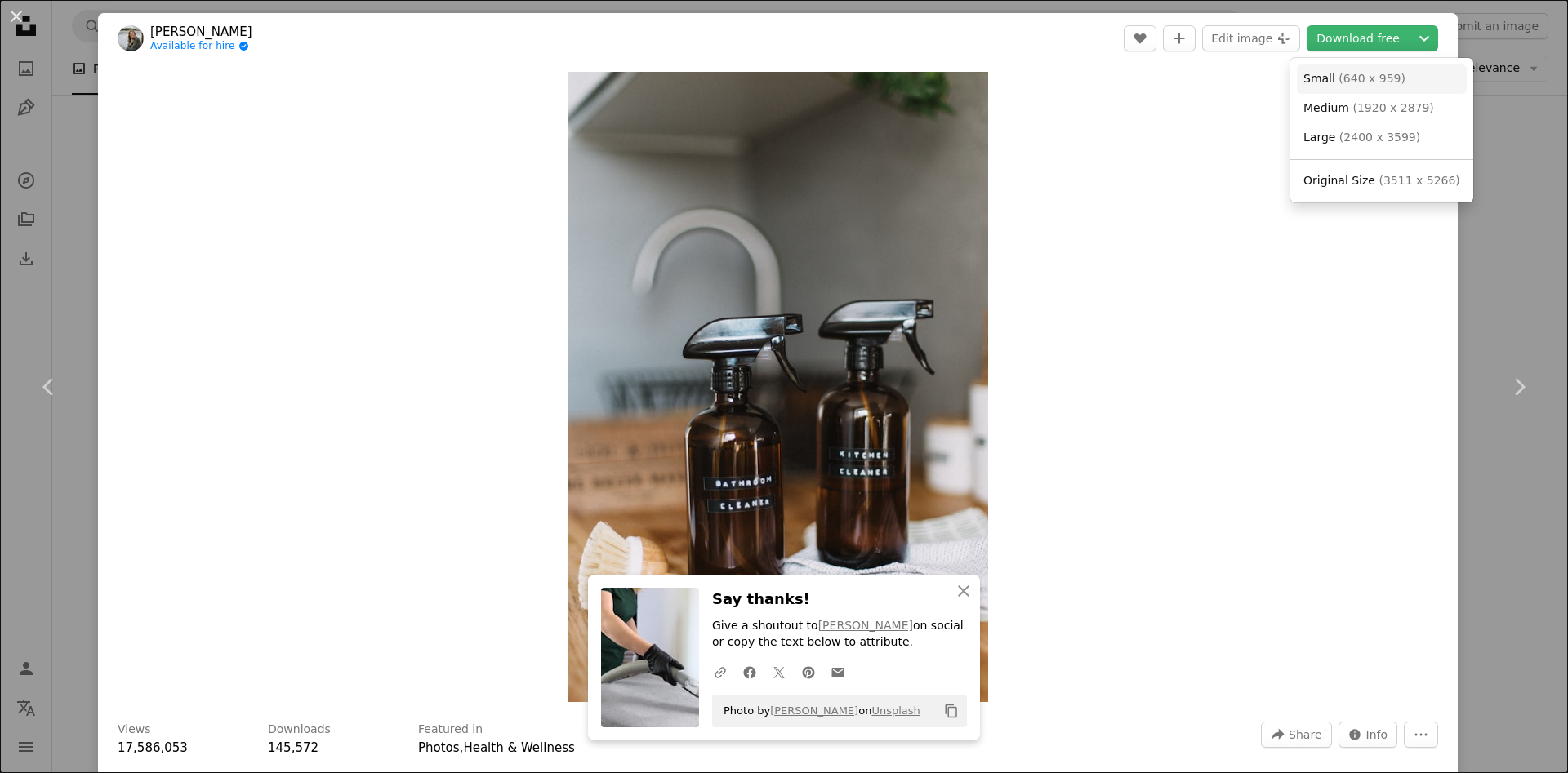
click at [1379, 84] on span "( 640 x 959 )" at bounding box center [1372, 78] width 67 height 13
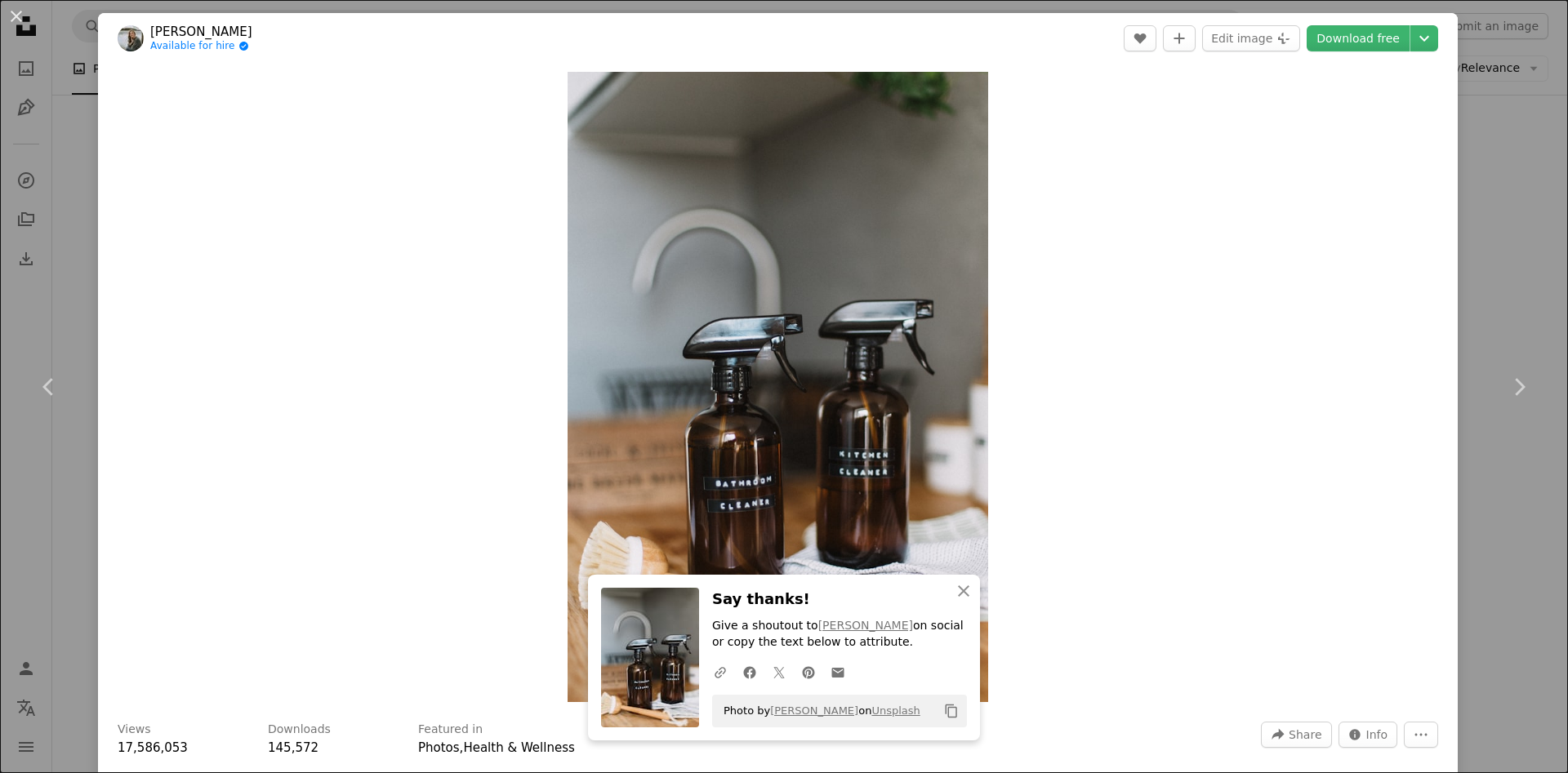
click at [1496, 289] on div "An X shape Chevron left Chevron right An X shape Close Say thanks! Give a shout…" at bounding box center [784, 386] width 1568 height 773
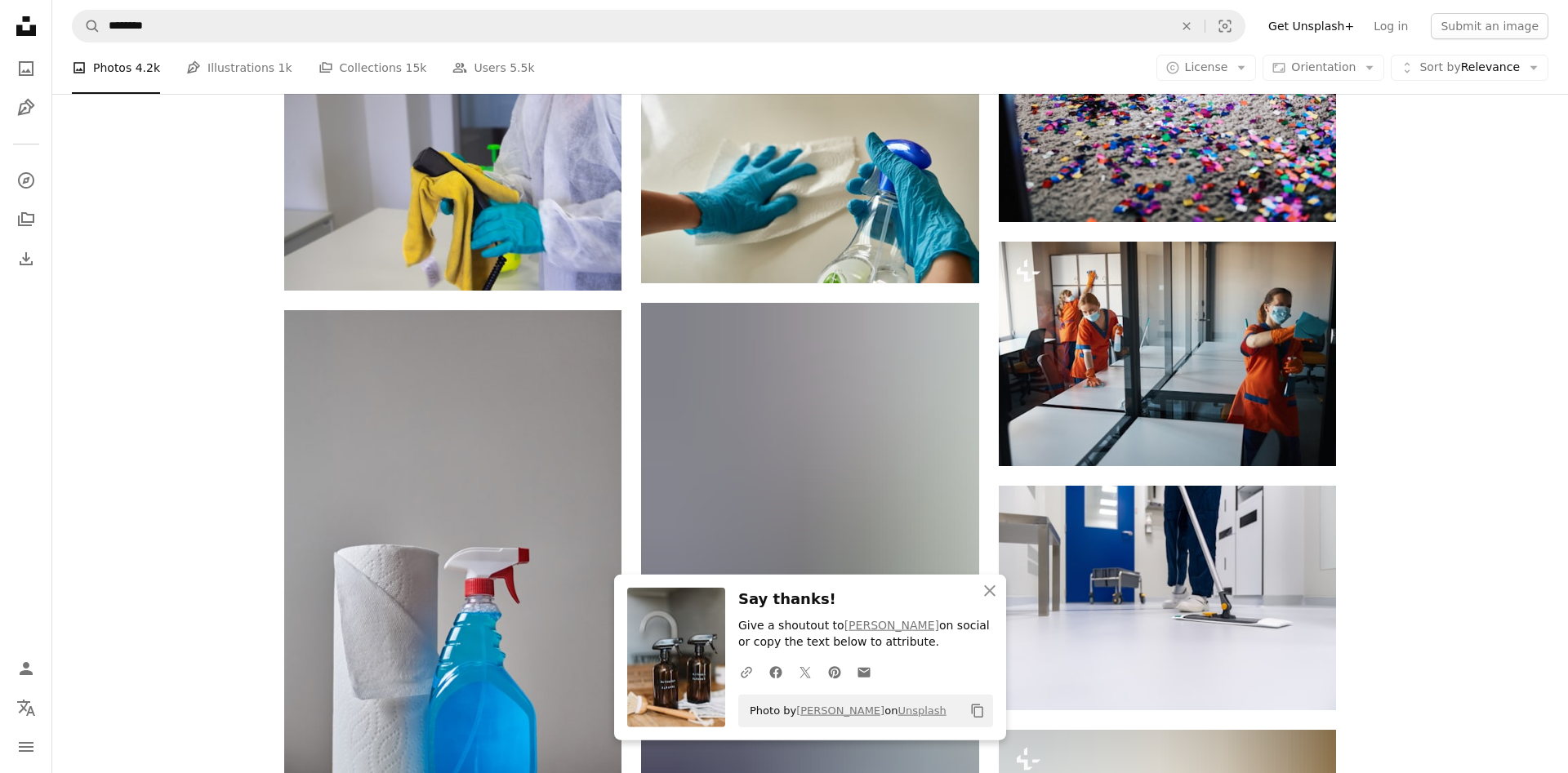
scroll to position [2683, 0]
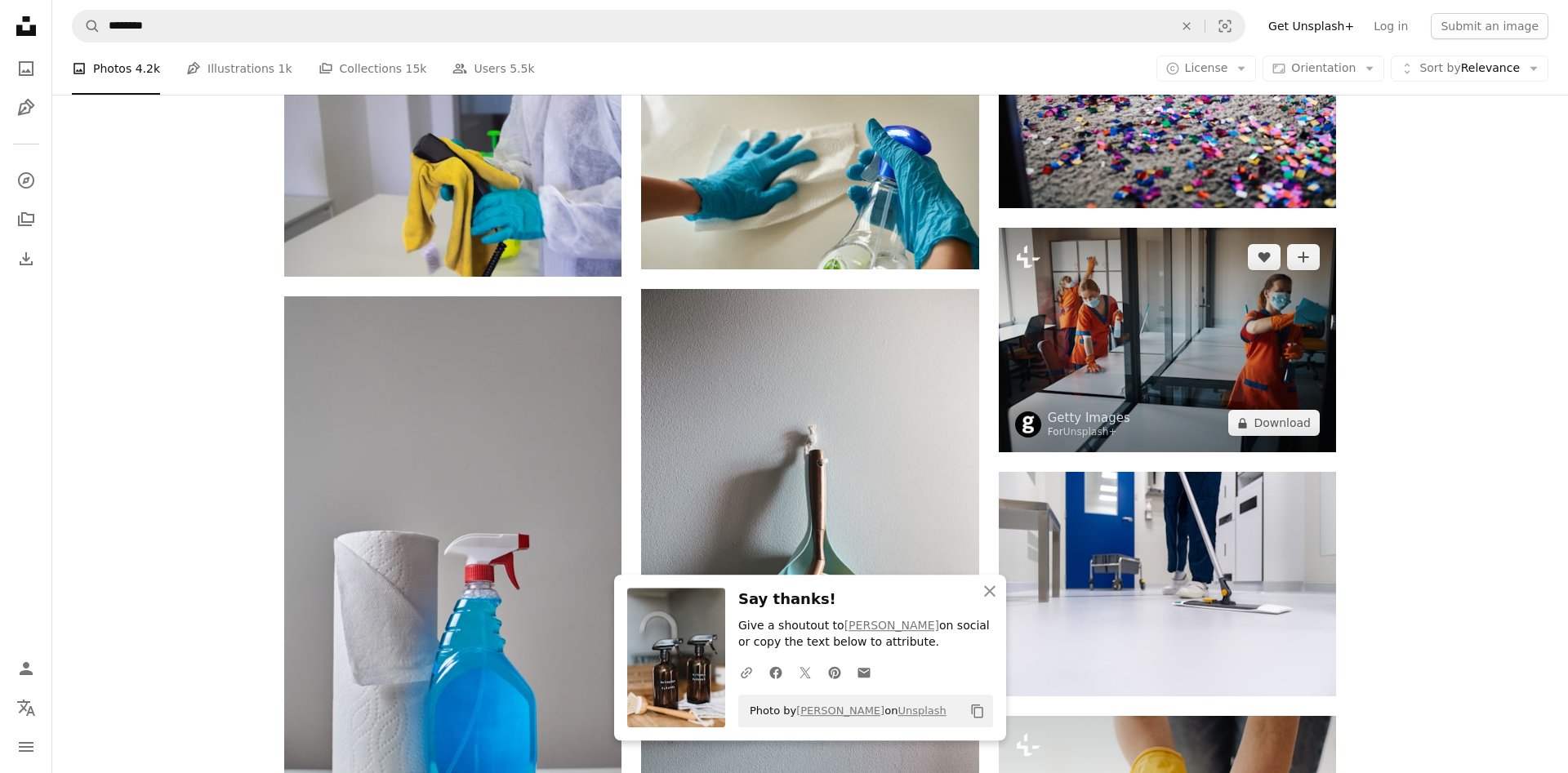
click at [1244, 351] on img at bounding box center [1167, 340] width 337 height 224
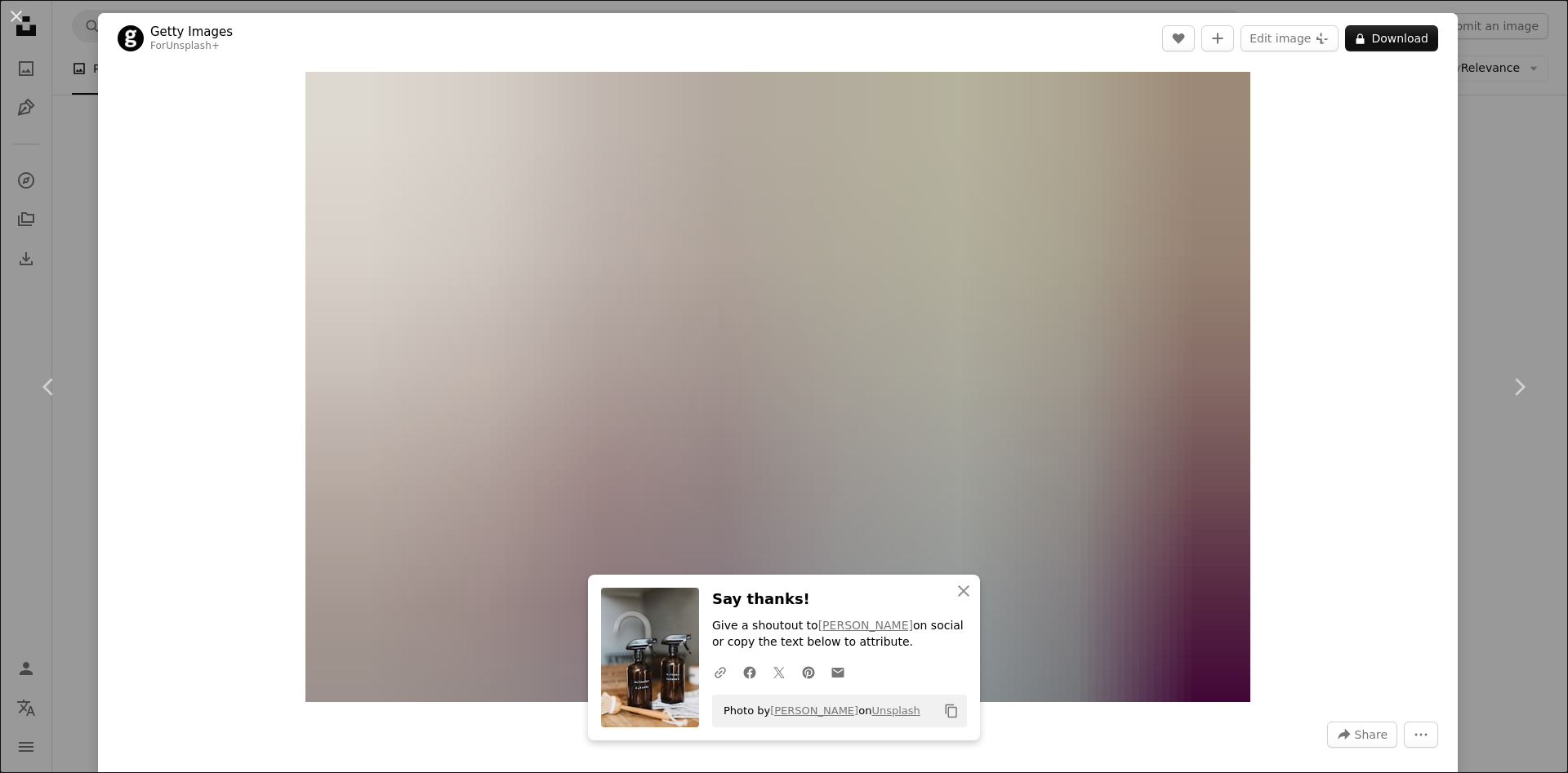
click at [1518, 289] on div "An X shape Chevron left Chevron right An X shape Close Say thanks! Give a shout…" at bounding box center [784, 386] width 1568 height 773
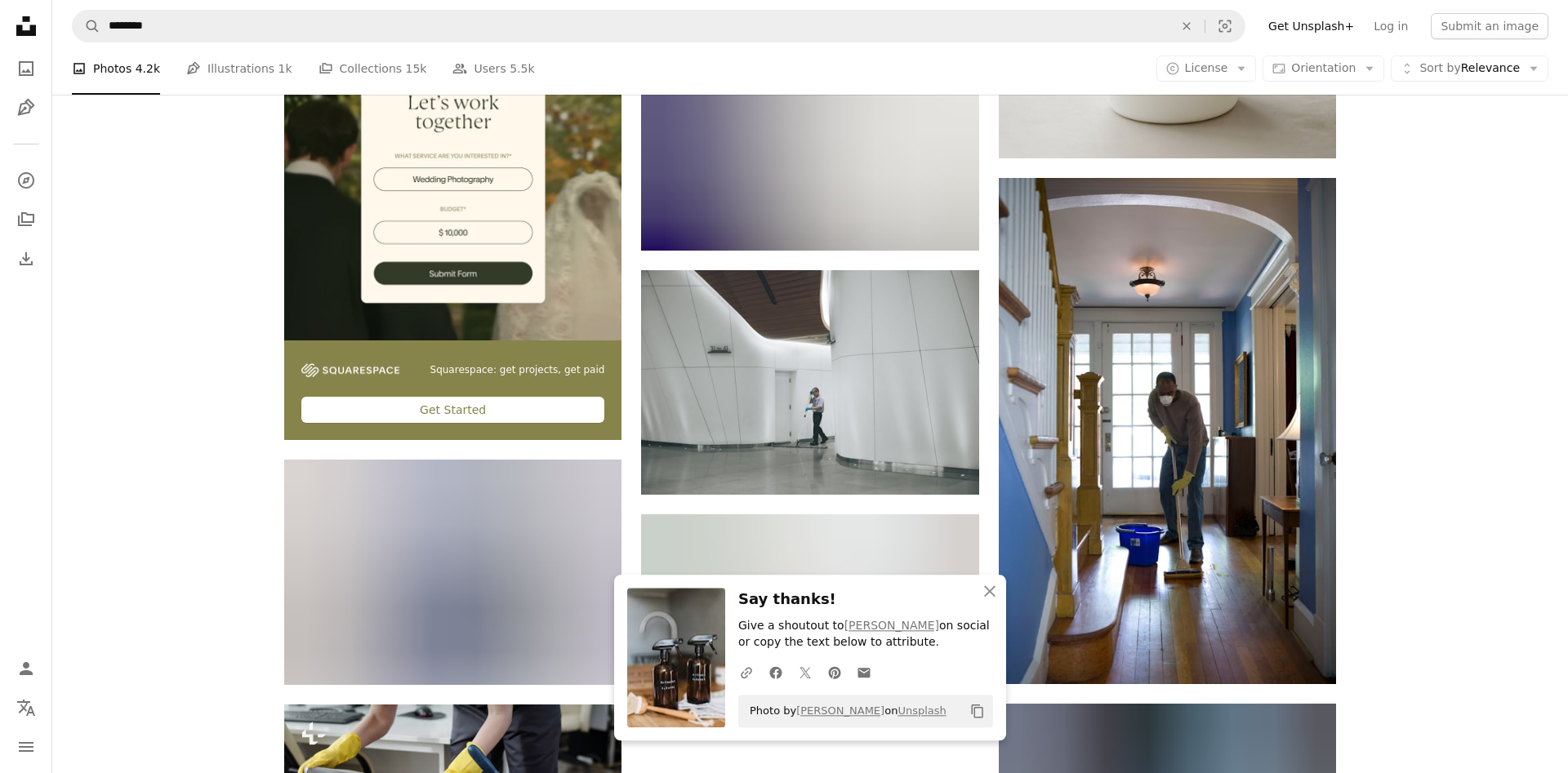
scroll to position [3867, 0]
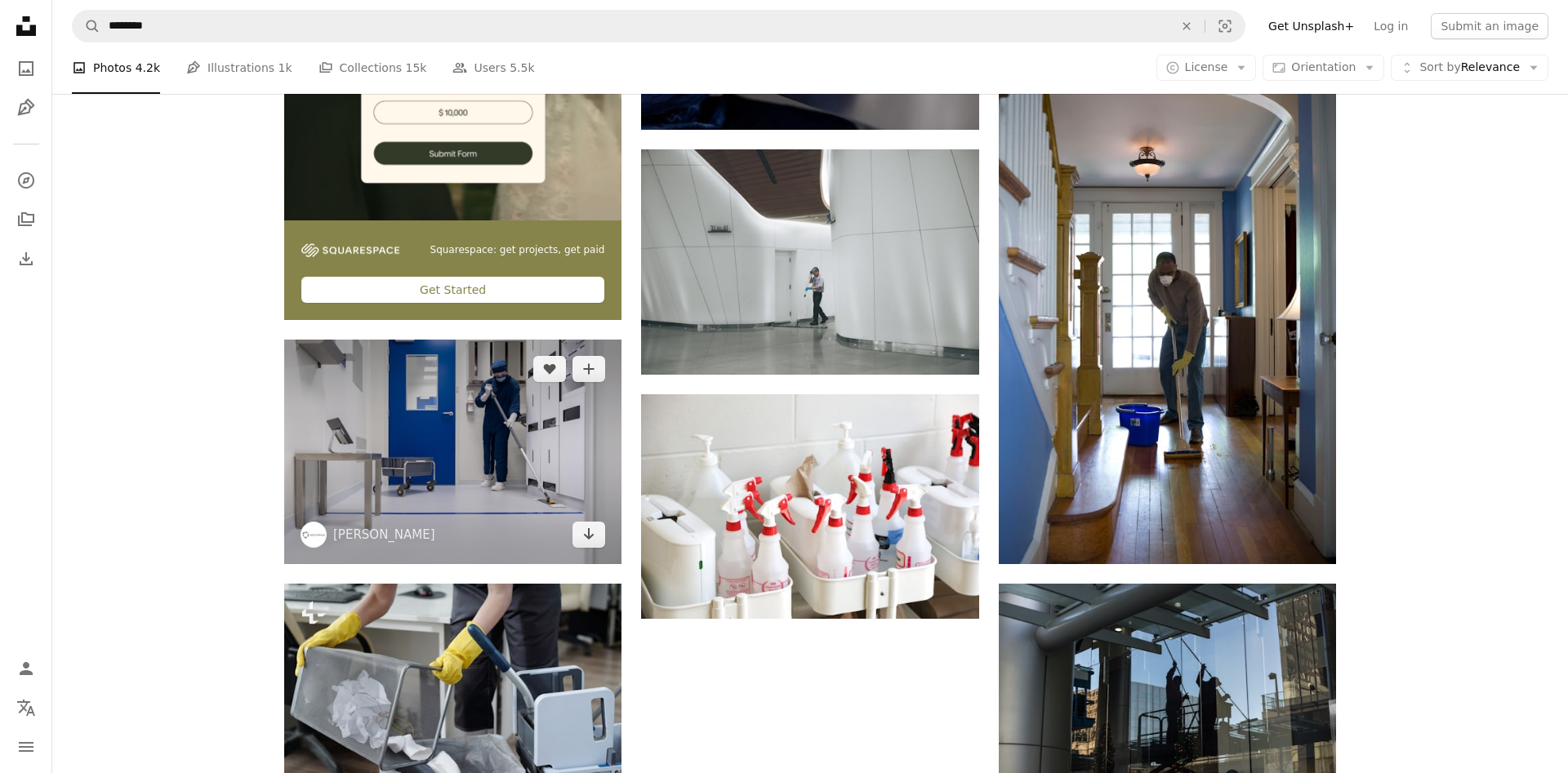
click at [498, 449] on img at bounding box center [453, 452] width 337 height 224
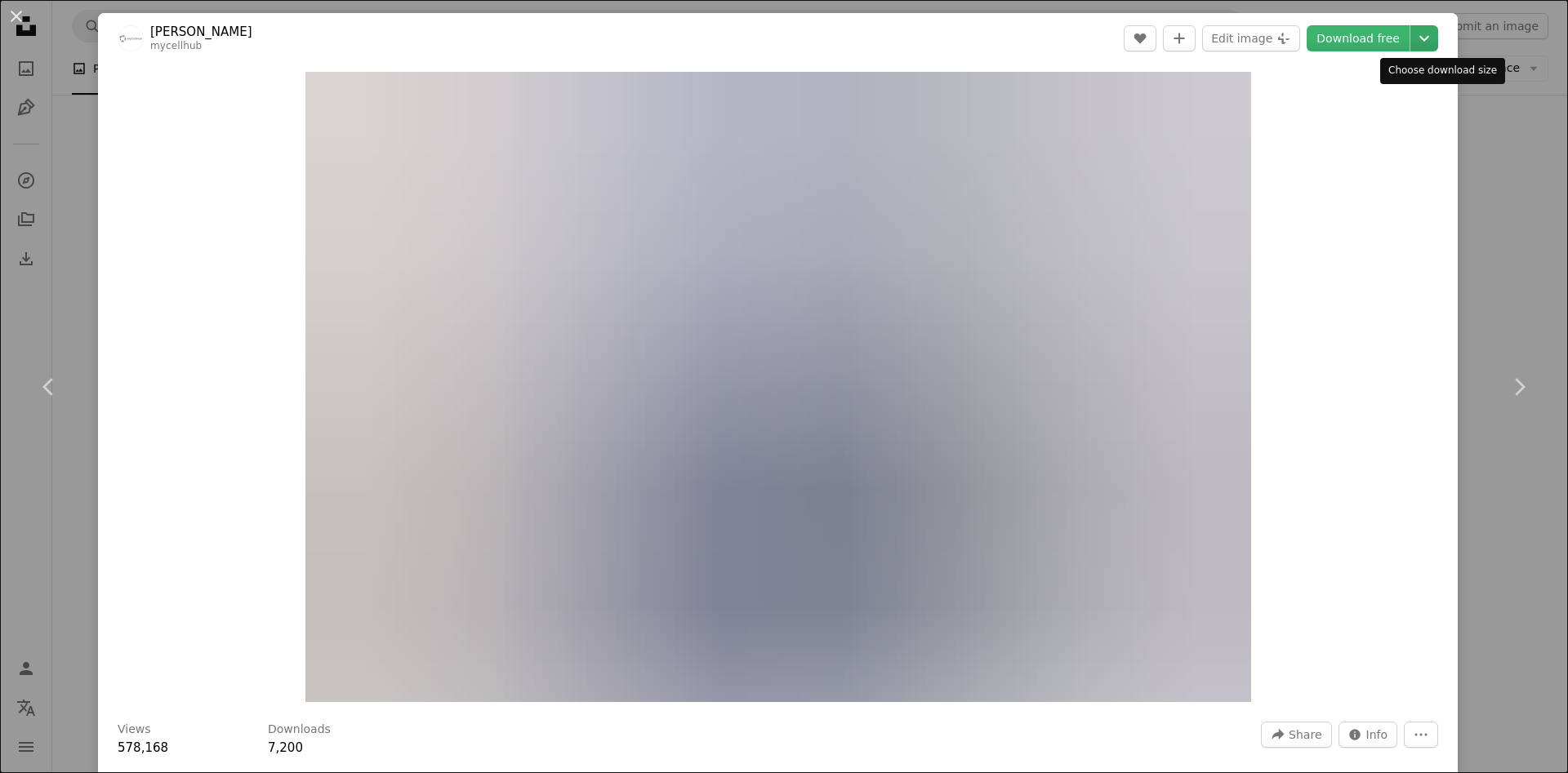
click at [1434, 40] on icon "Chevron down" at bounding box center [1424, 38] width 26 height 19
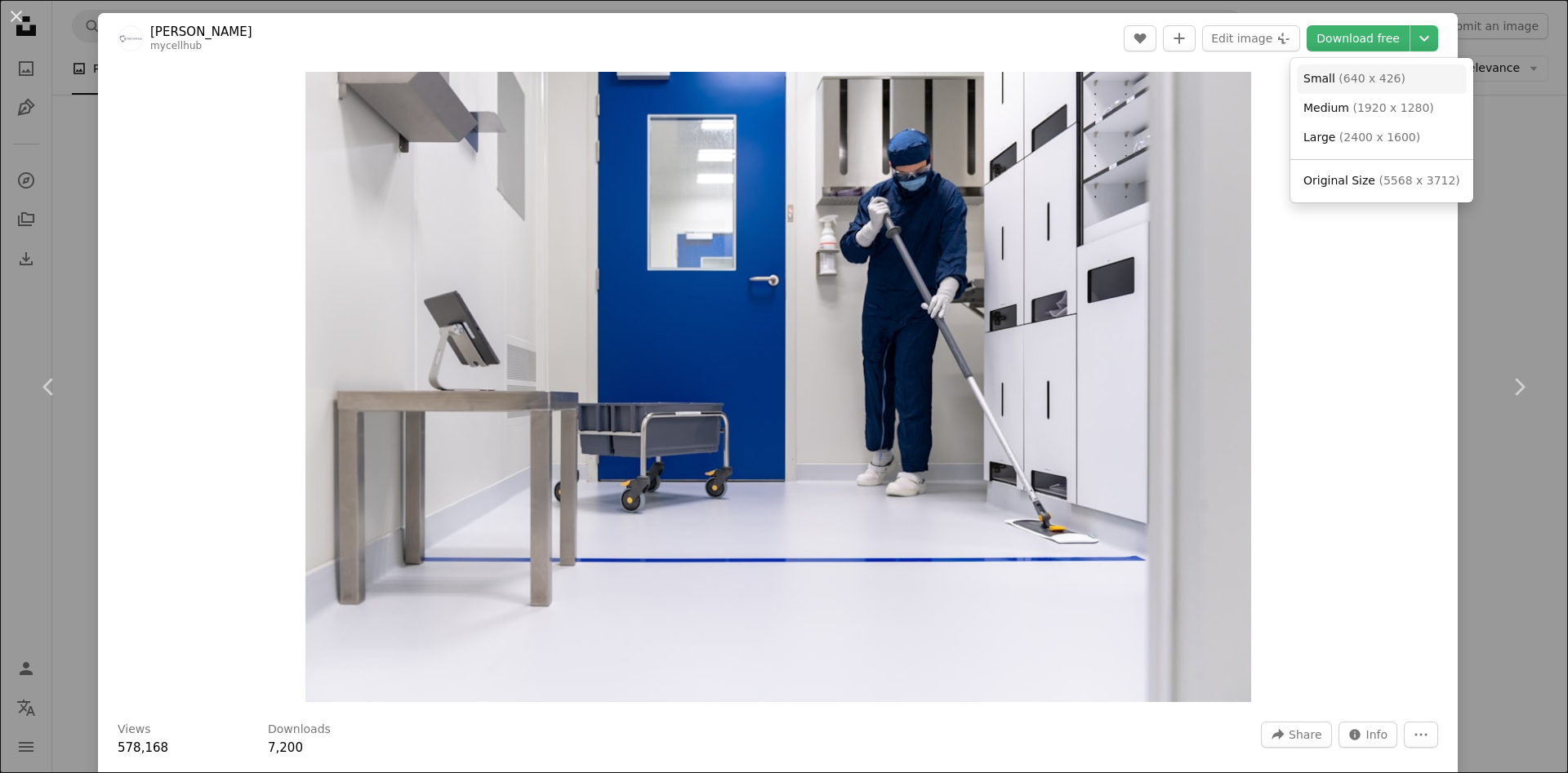
drag, startPoint x: 1364, startPoint y: 82, endPoint x: 1447, endPoint y: 161, distance: 114.6
click at [1365, 82] on span "( 640 x 426 )" at bounding box center [1372, 78] width 67 height 13
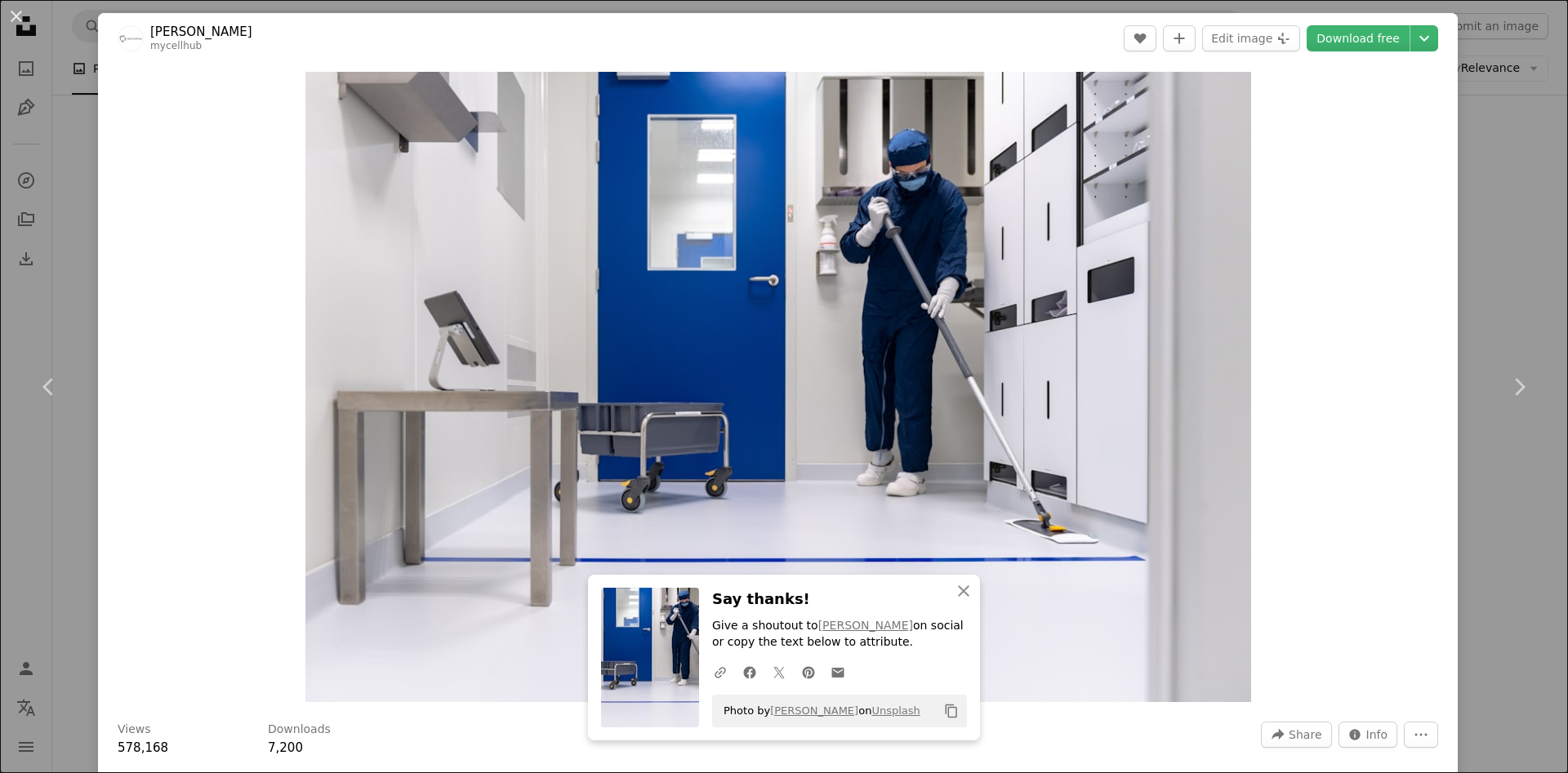
click at [1474, 307] on div "An X shape Chevron left Chevron right An X shape Close Say thanks! Give a shout…" at bounding box center [784, 386] width 1568 height 773
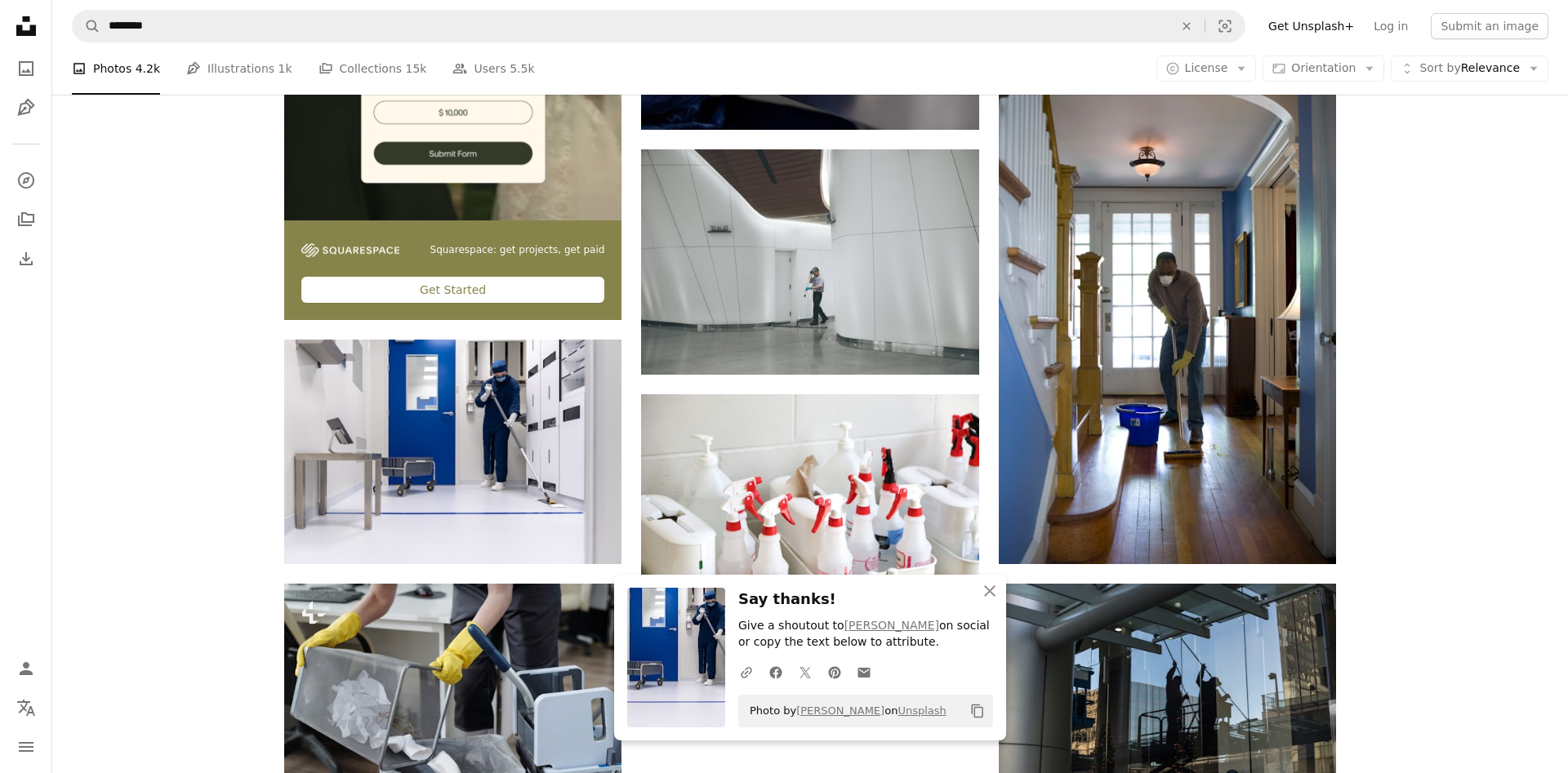
scroll to position [3867, 0]
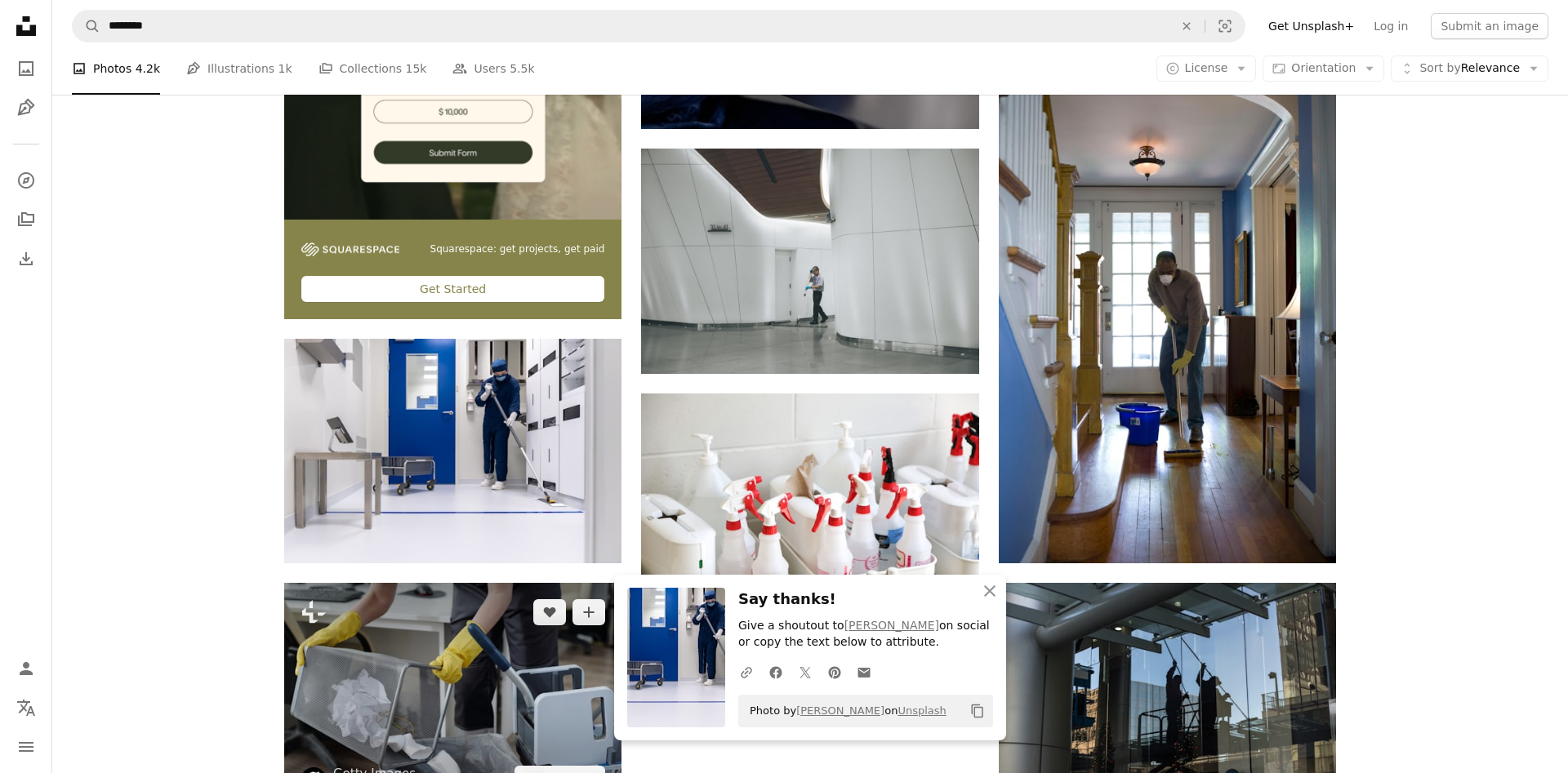
click at [497, 674] on img at bounding box center [453, 694] width 337 height 224
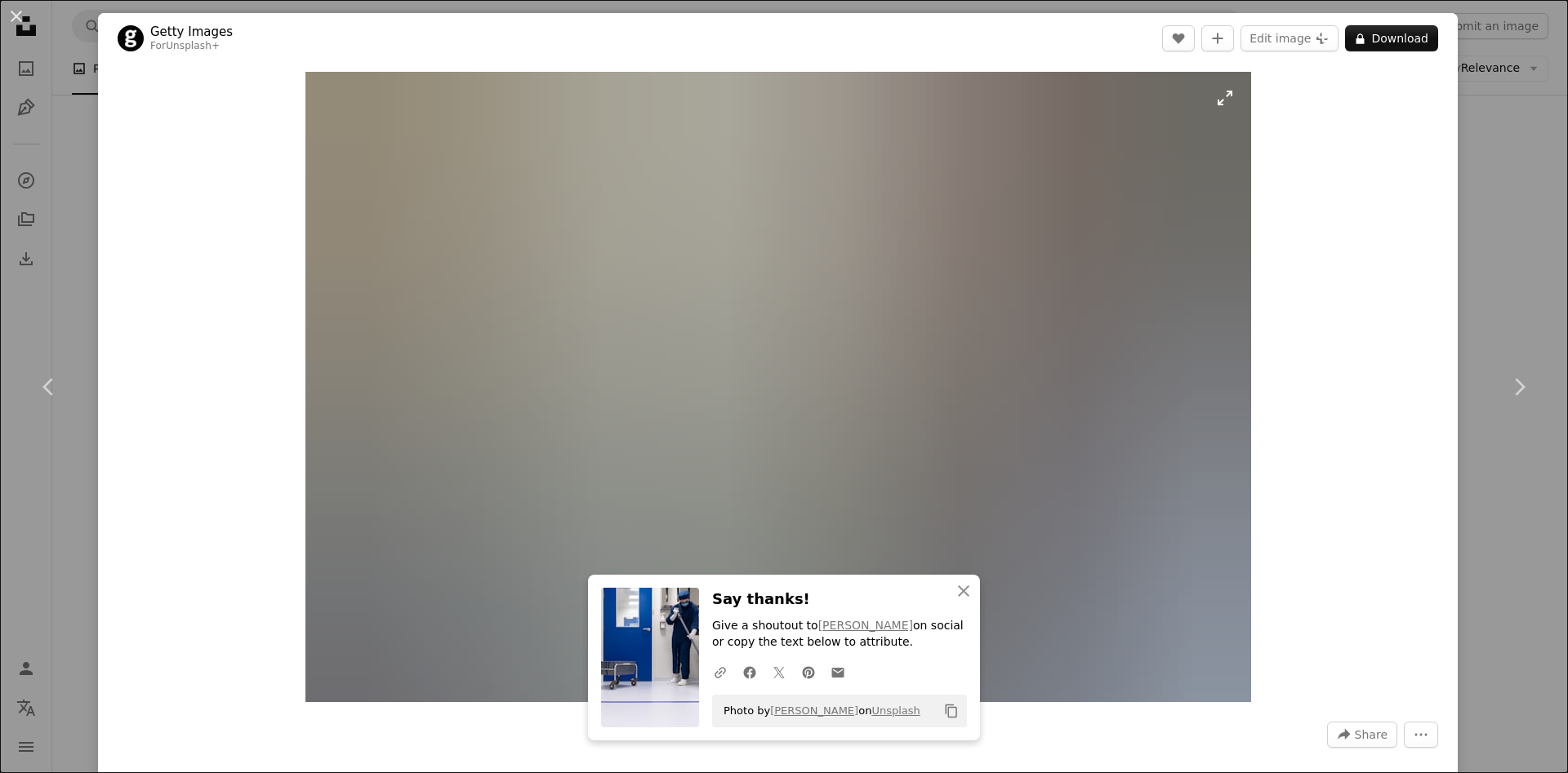
click at [969, 173] on img "Zoom in on this image" at bounding box center [778, 386] width 946 height 630
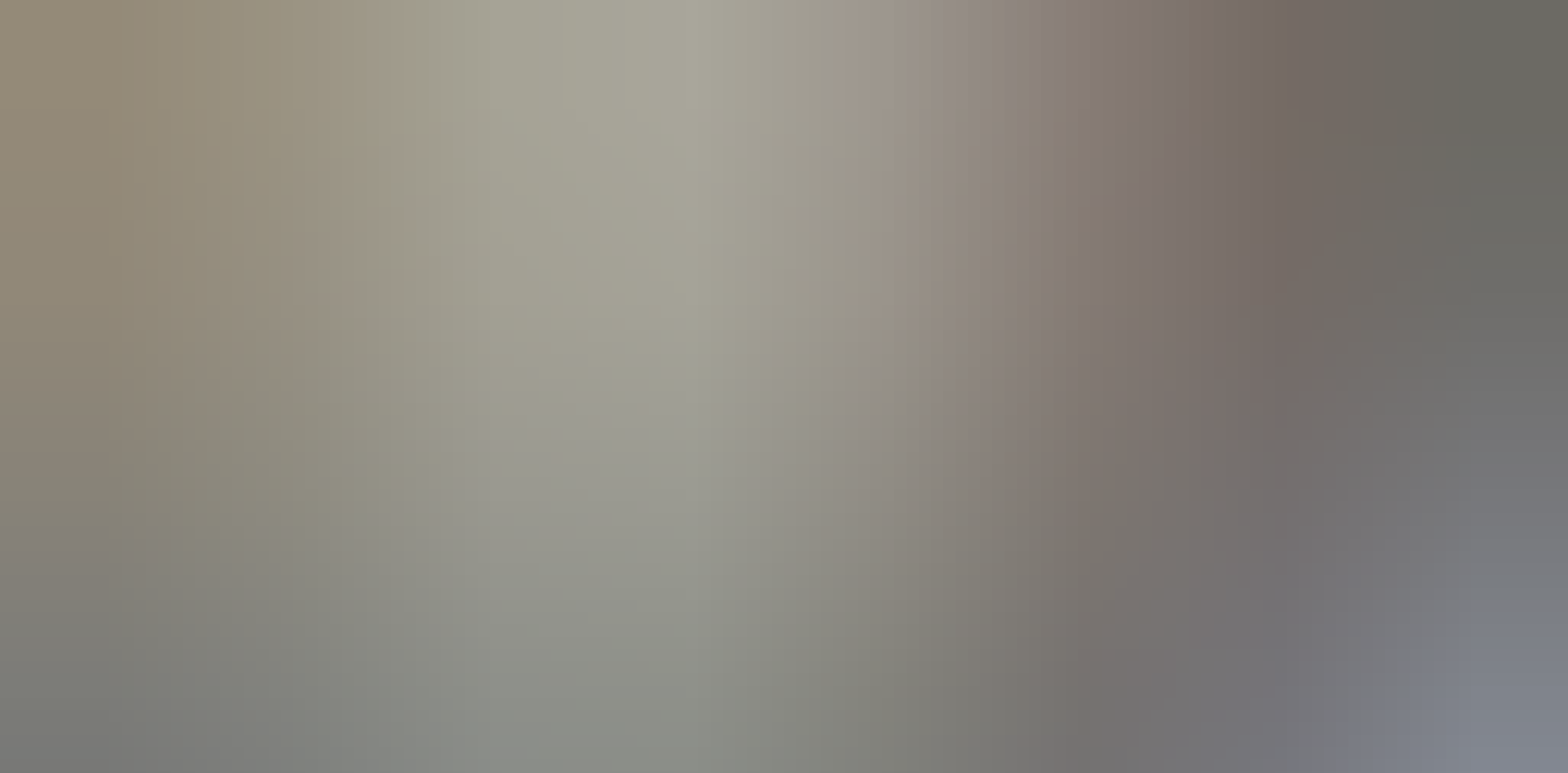
scroll to position [136, 0]
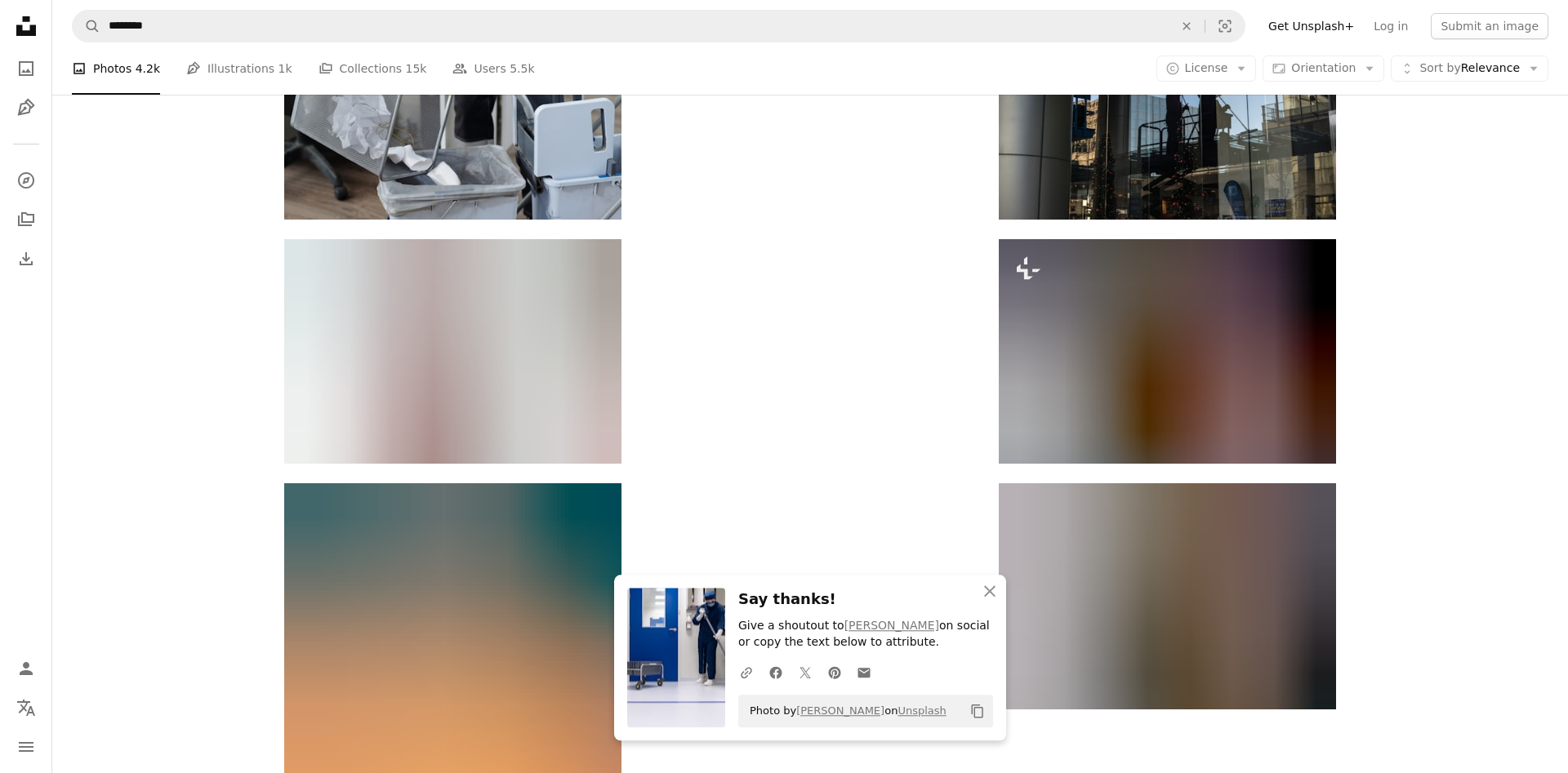
scroll to position [4268, 0]
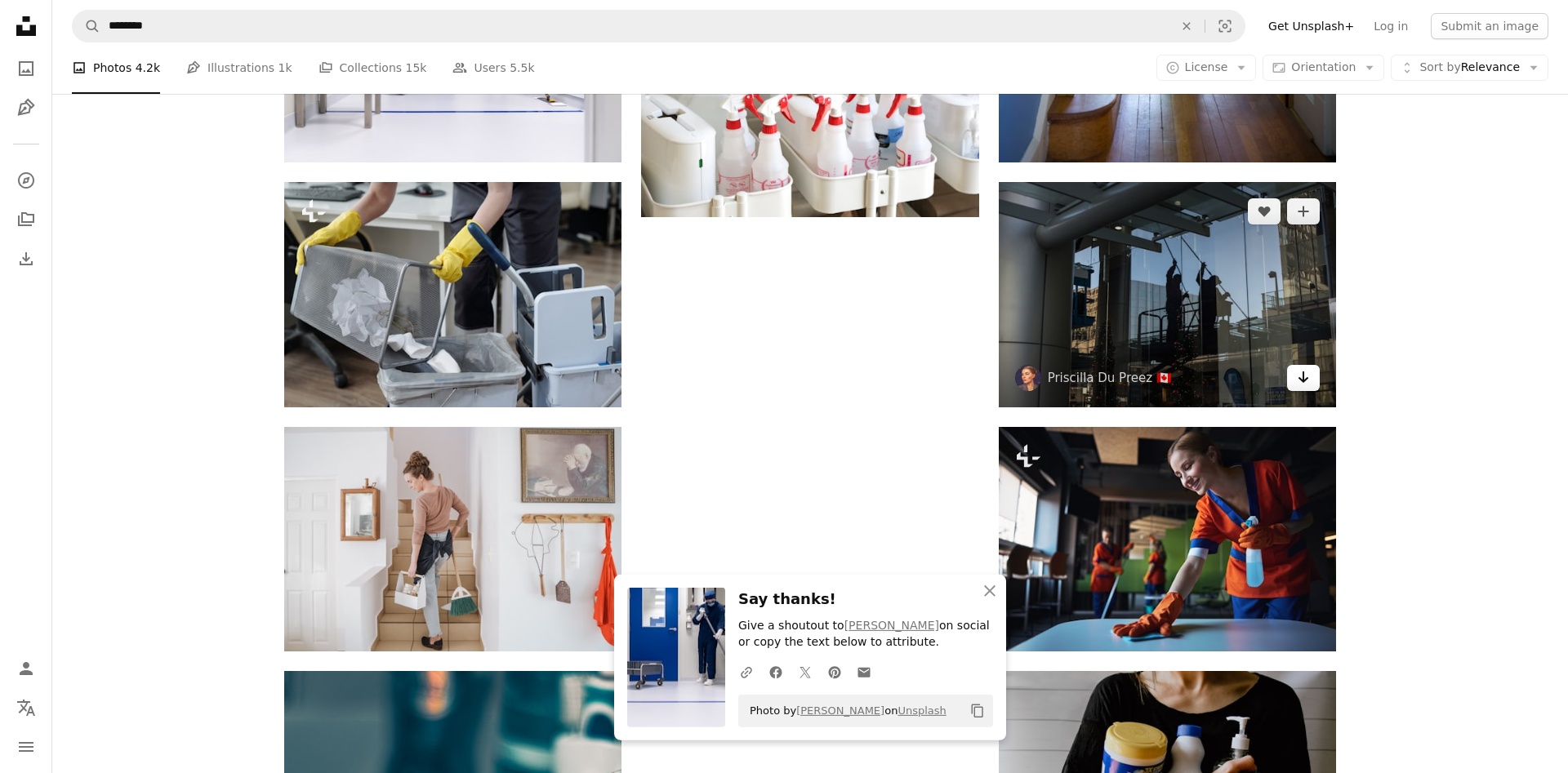
click at [1305, 384] on icon "Arrow pointing down" at bounding box center [1303, 377] width 13 height 19
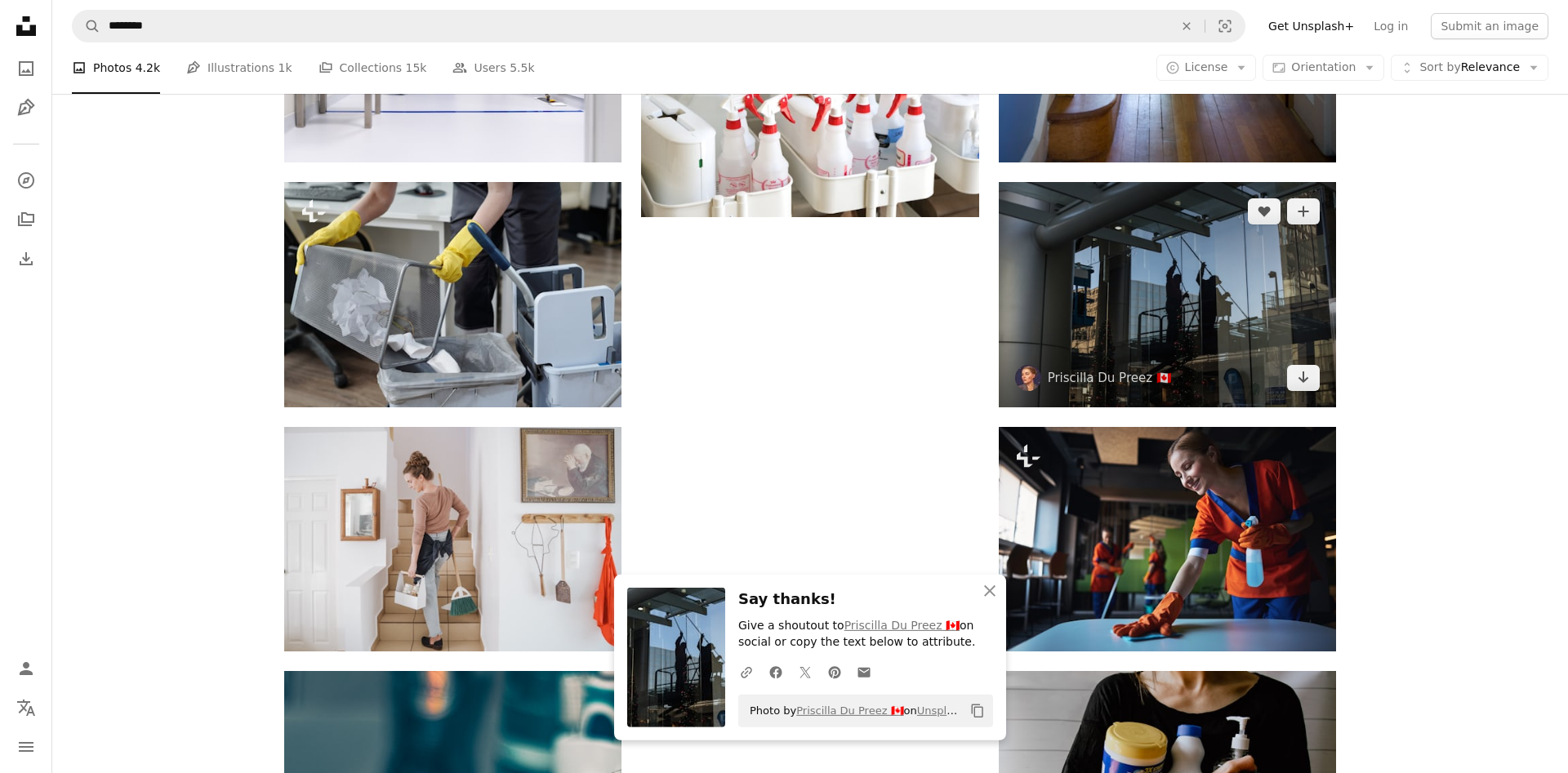
click at [1140, 350] on img at bounding box center [1167, 294] width 337 height 224
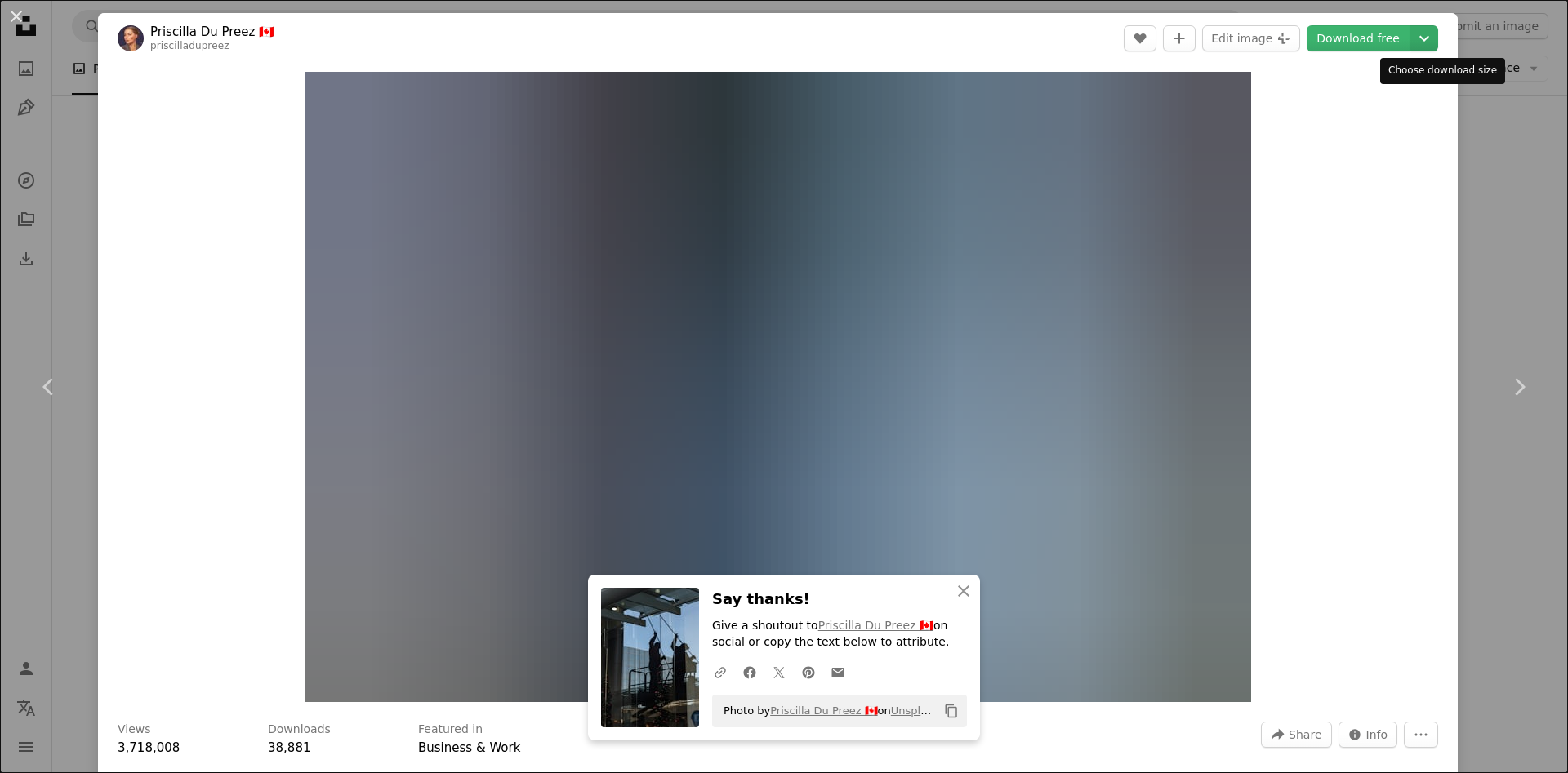
click at [1437, 41] on icon "Chevron down" at bounding box center [1424, 38] width 26 height 19
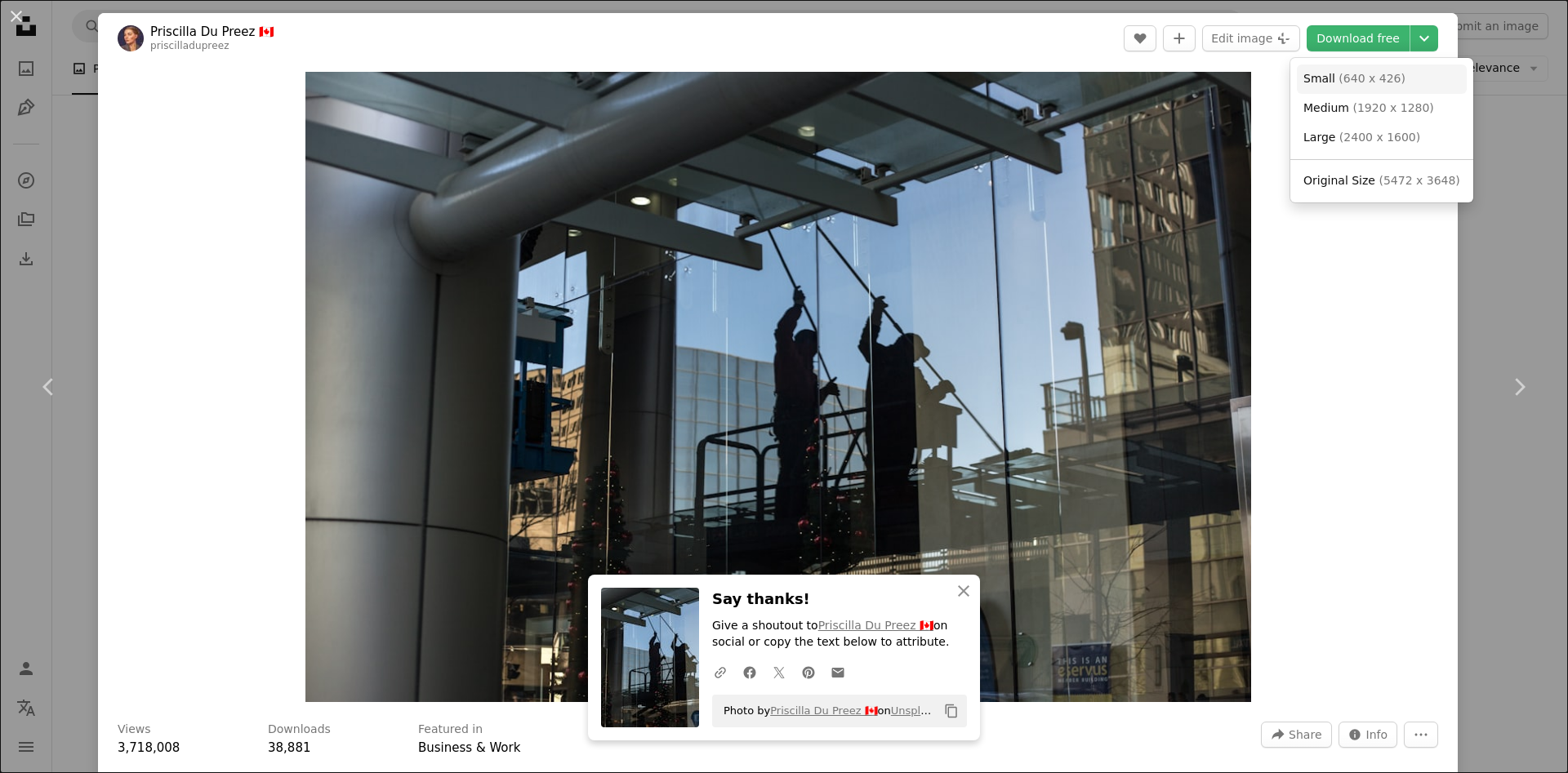
click at [1376, 78] on span "( 640 x 426 )" at bounding box center [1372, 78] width 67 height 13
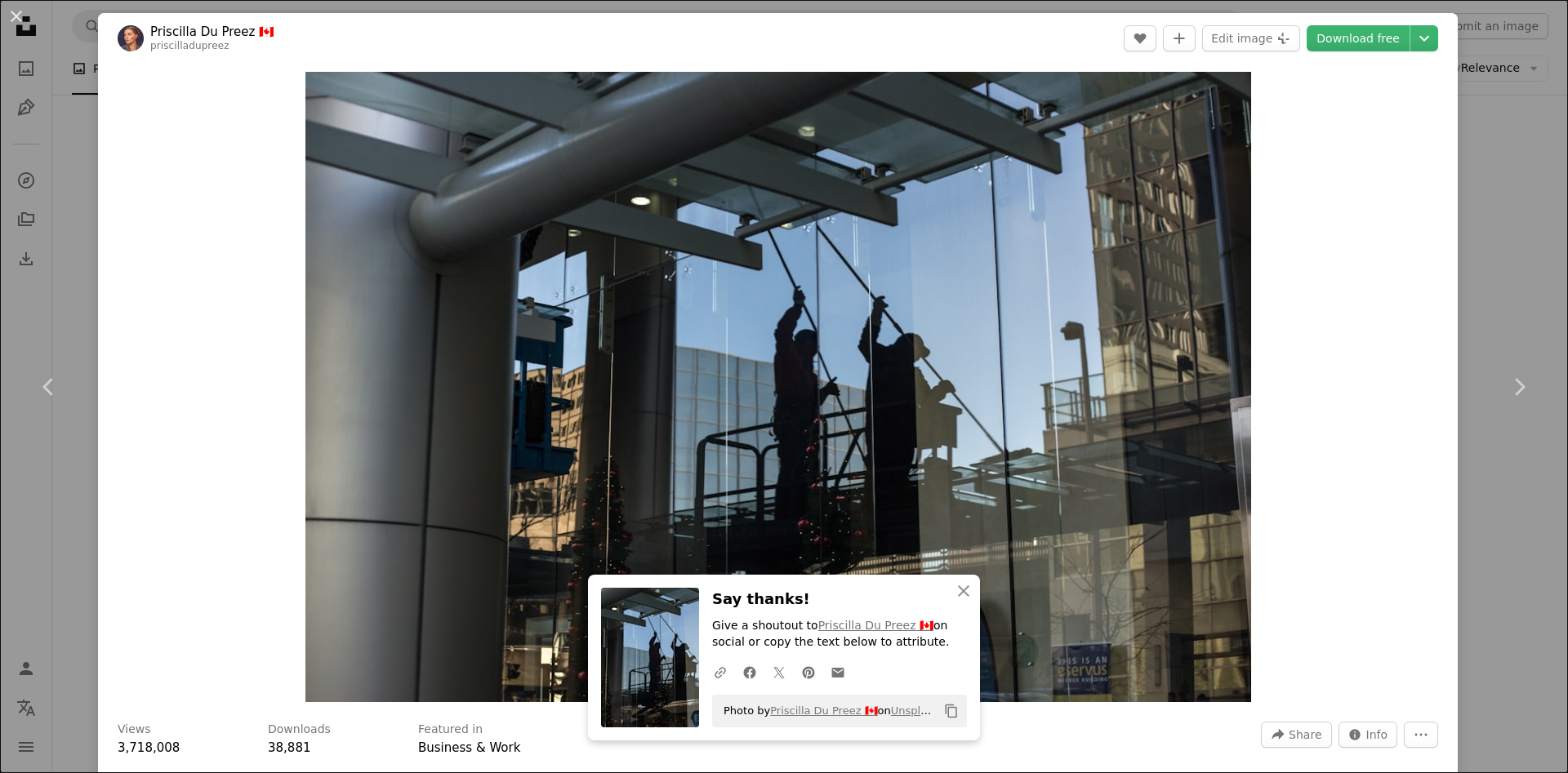
click at [1508, 280] on div "An X shape Chevron left Chevron right An X shape Close Say thanks! Give a shout…" at bounding box center [784, 386] width 1568 height 773
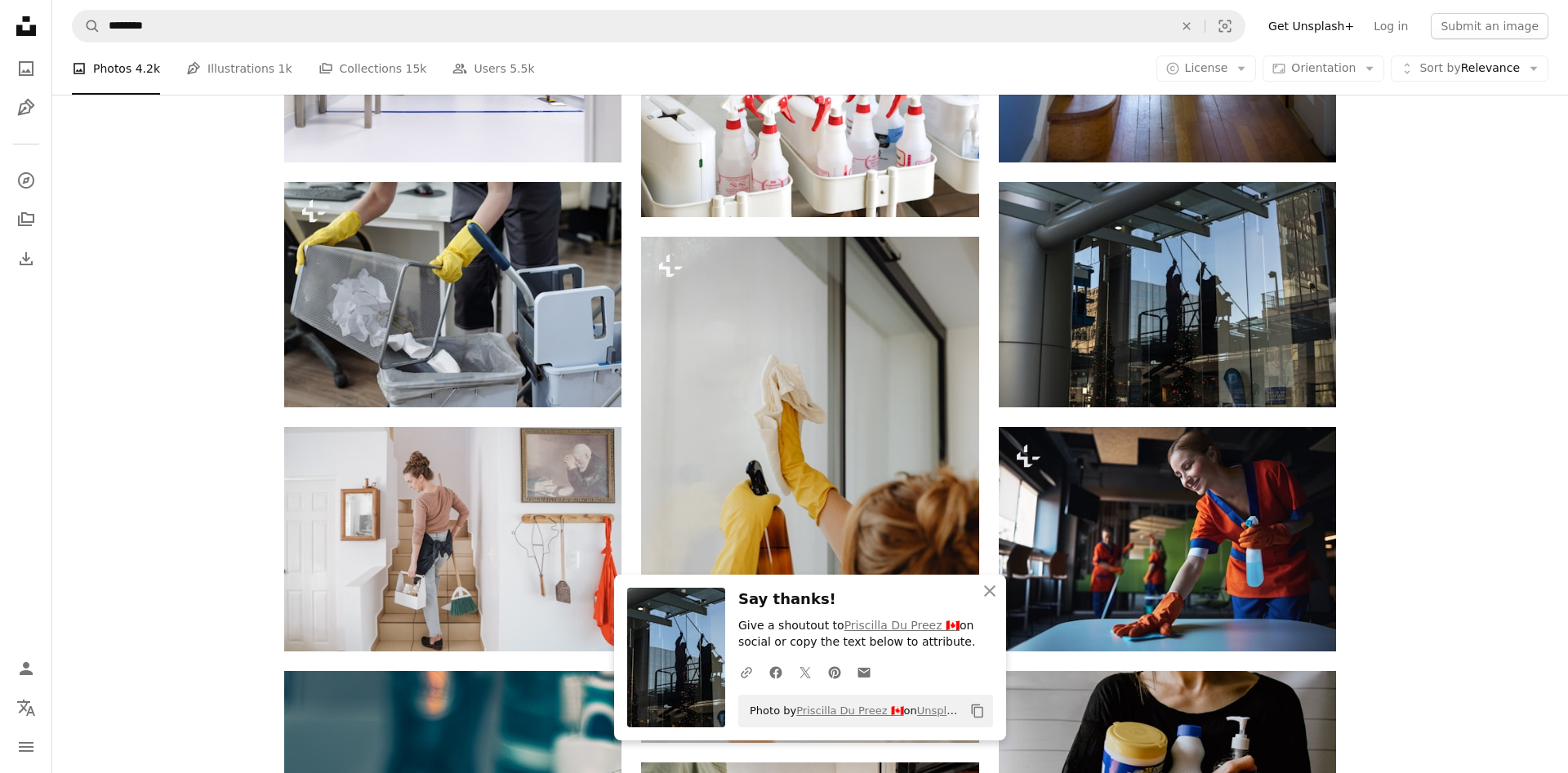
scroll to position [4268, 0]
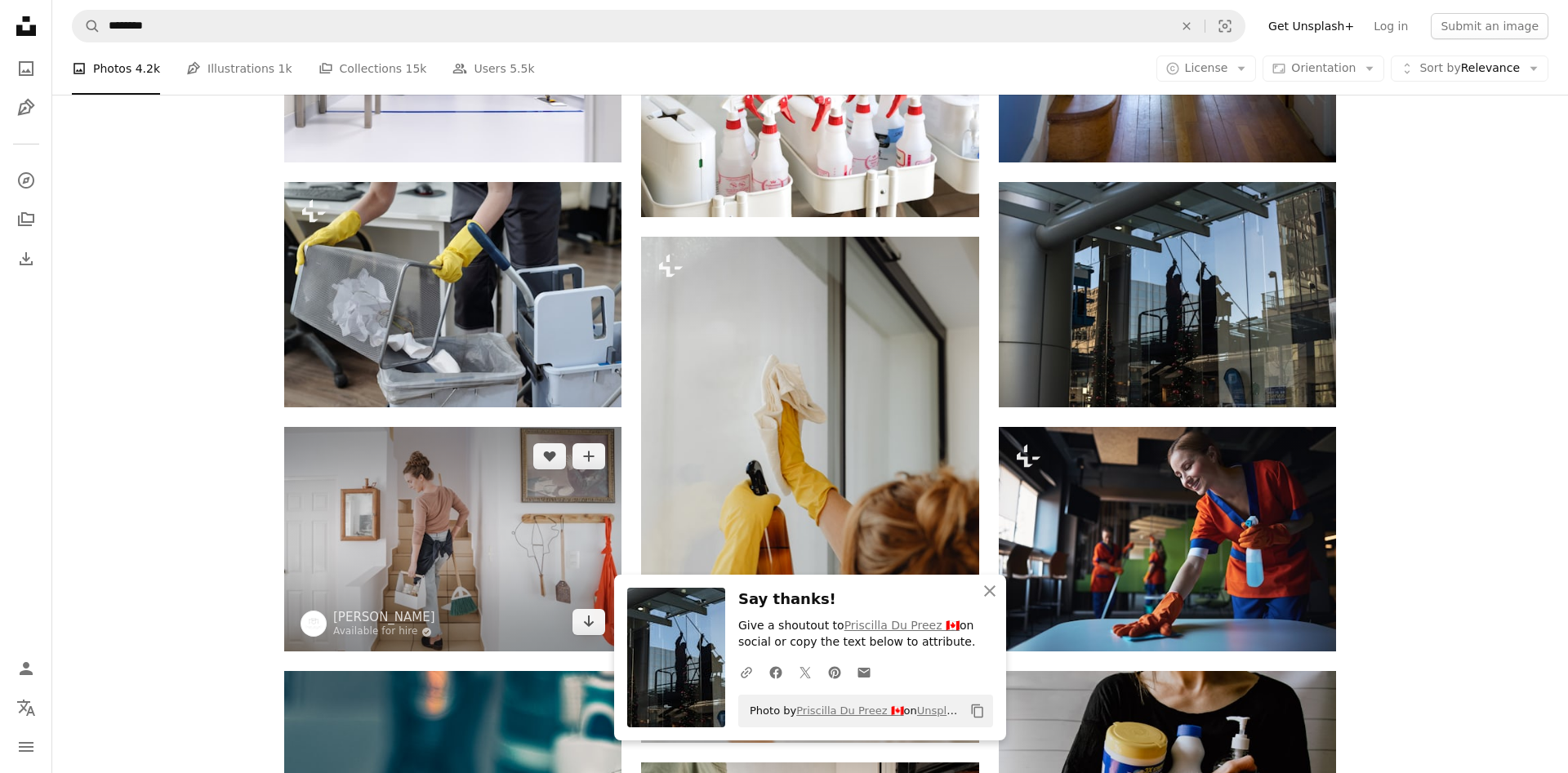
click at [365, 565] on img at bounding box center [453, 539] width 337 height 224
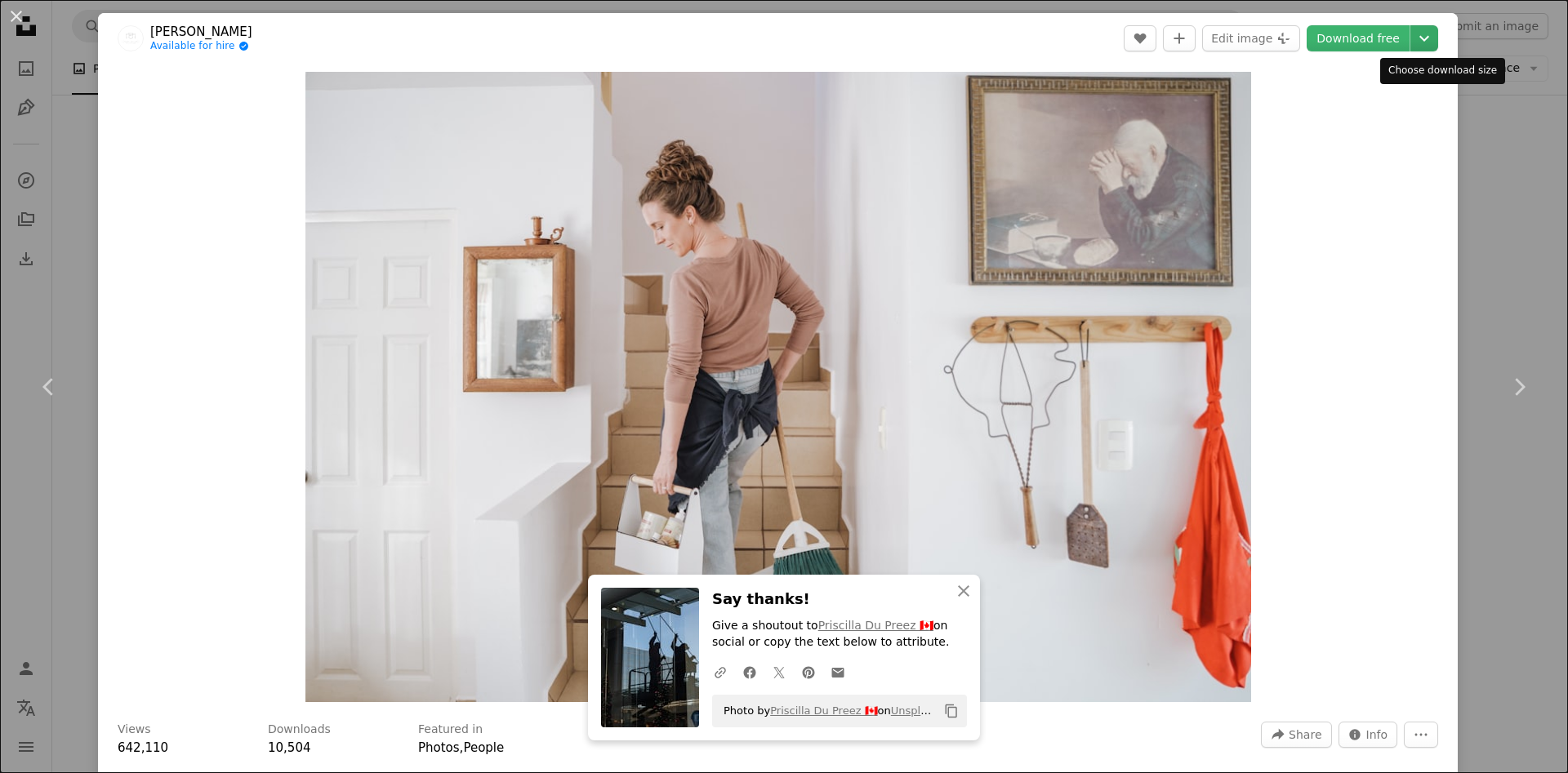
click at [1437, 40] on icon "Chevron down" at bounding box center [1424, 38] width 26 height 19
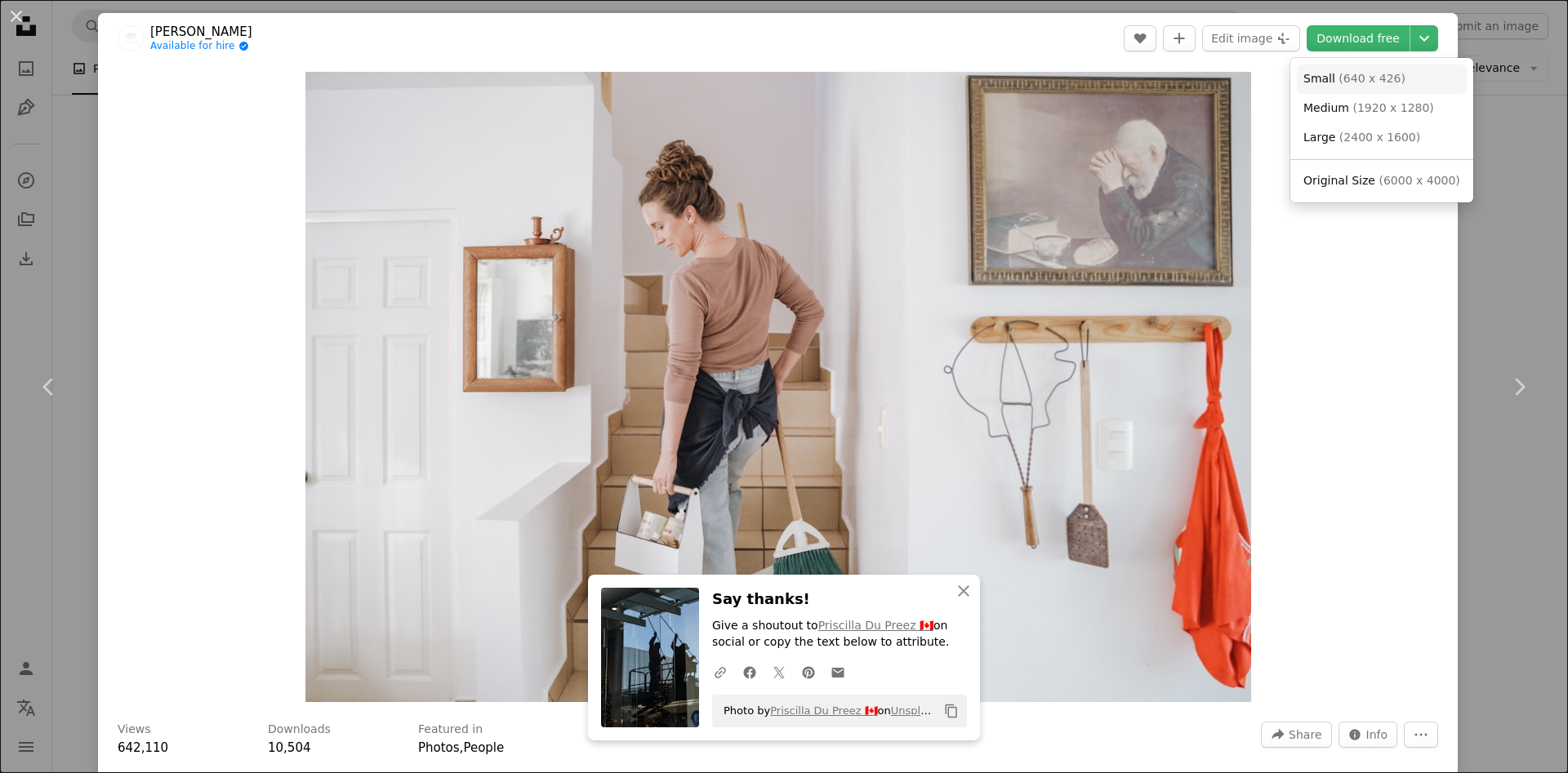
click at [1376, 85] on span "( 640 x 426 )" at bounding box center [1372, 78] width 67 height 13
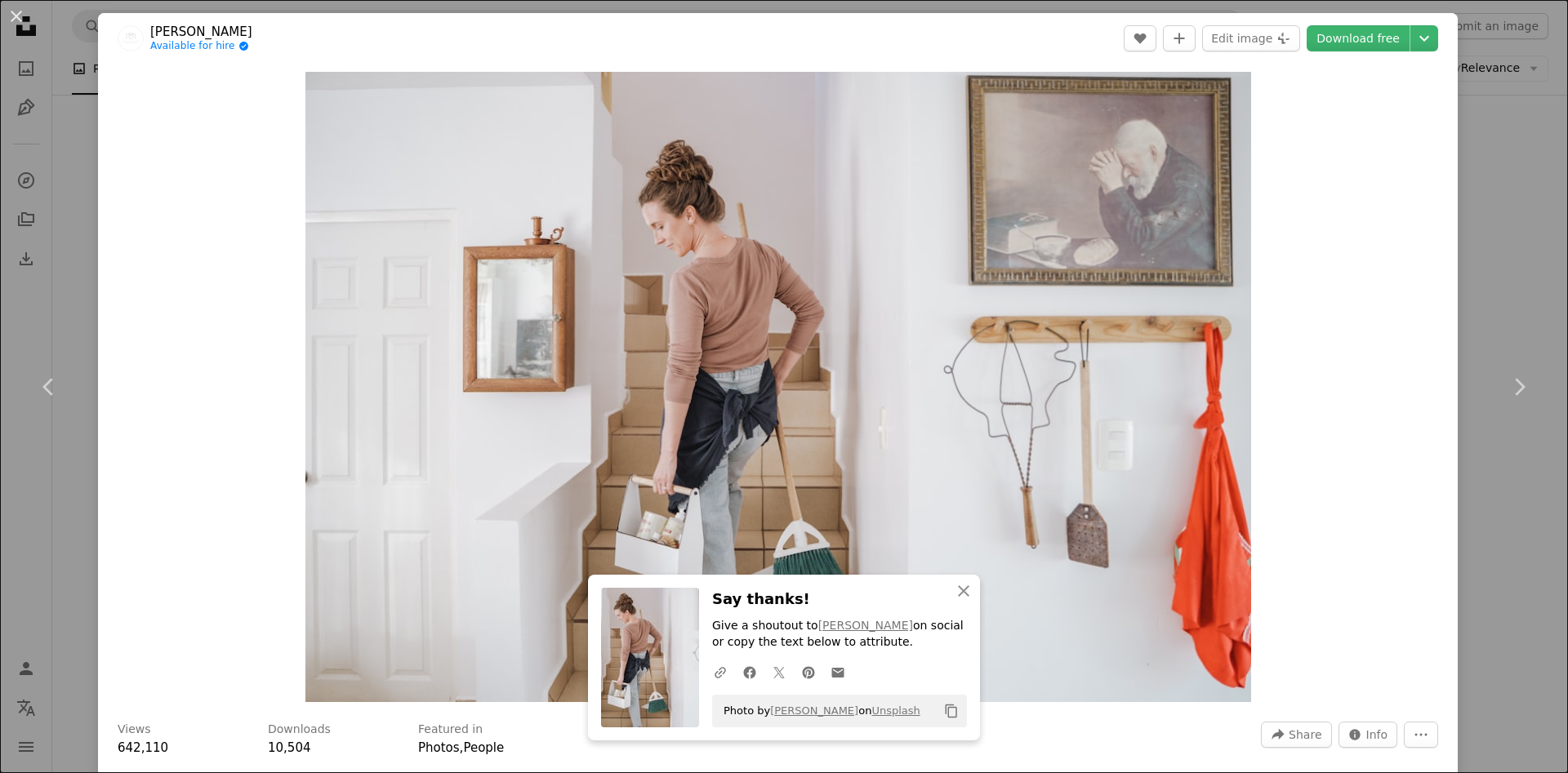
click at [1524, 244] on div "An X shape Chevron left Chevron right An X shape Close Say thanks! Give a shout…" at bounding box center [784, 386] width 1568 height 773
